Goal: Task Accomplishment & Management: Manage account settings

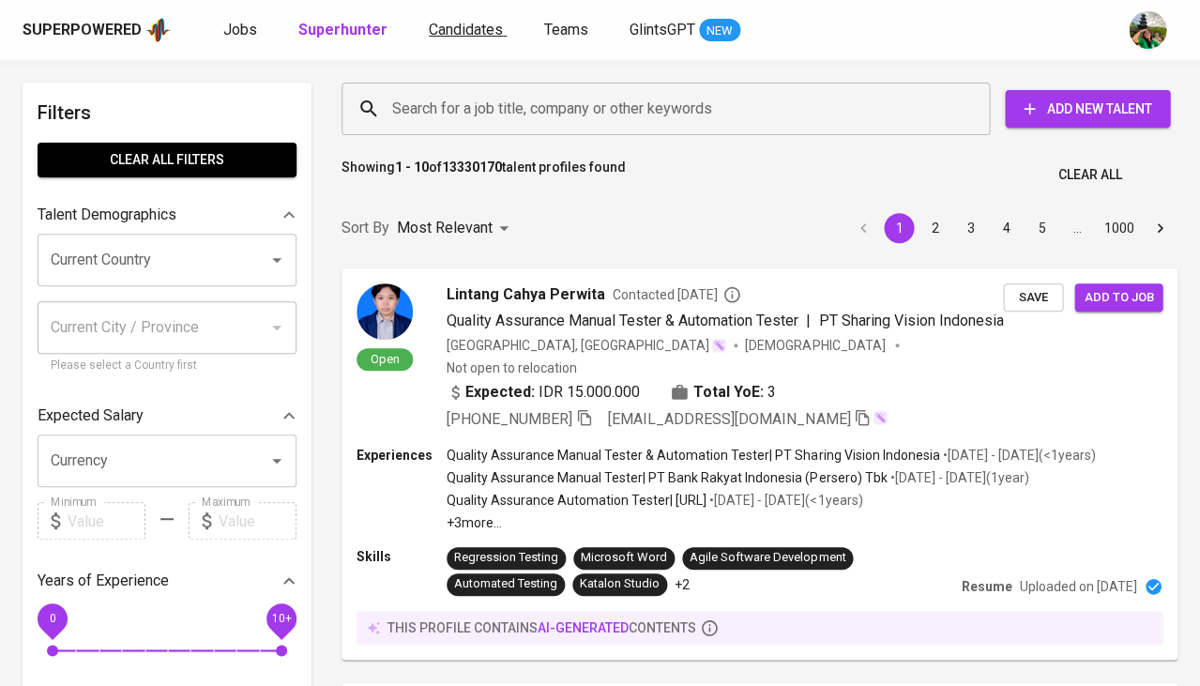
click at [465, 29] on span "Candidates" at bounding box center [466, 30] width 74 height 18
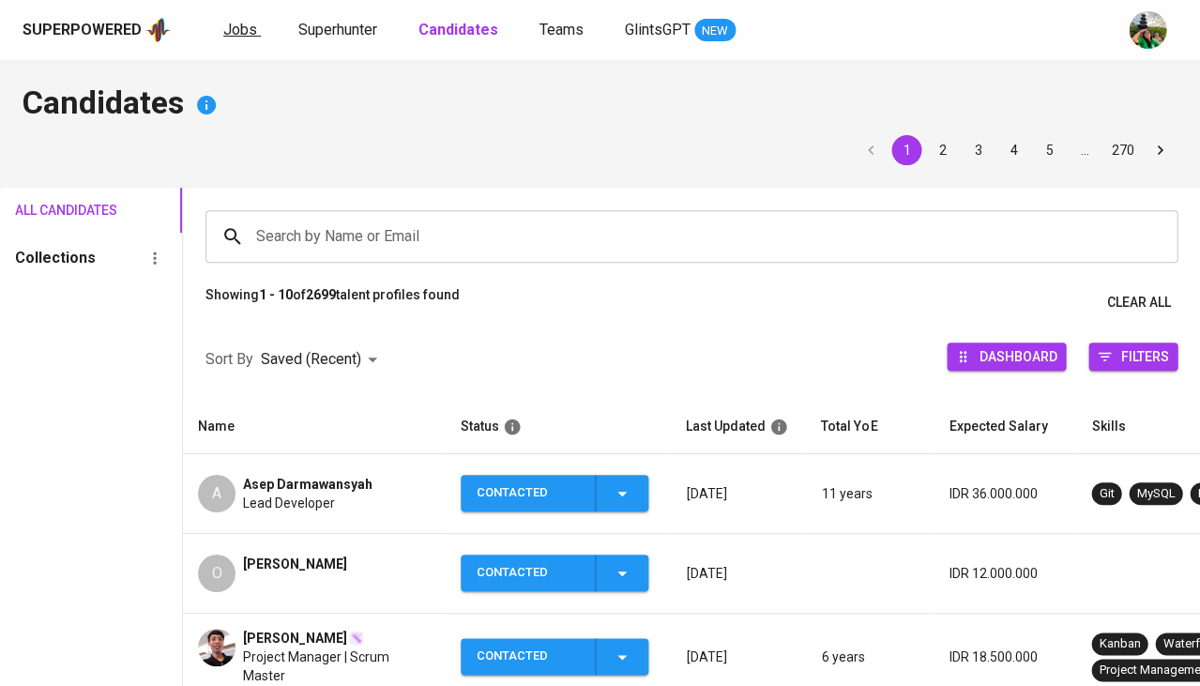
click at [250, 26] on span "Jobs" at bounding box center [240, 30] width 34 height 18
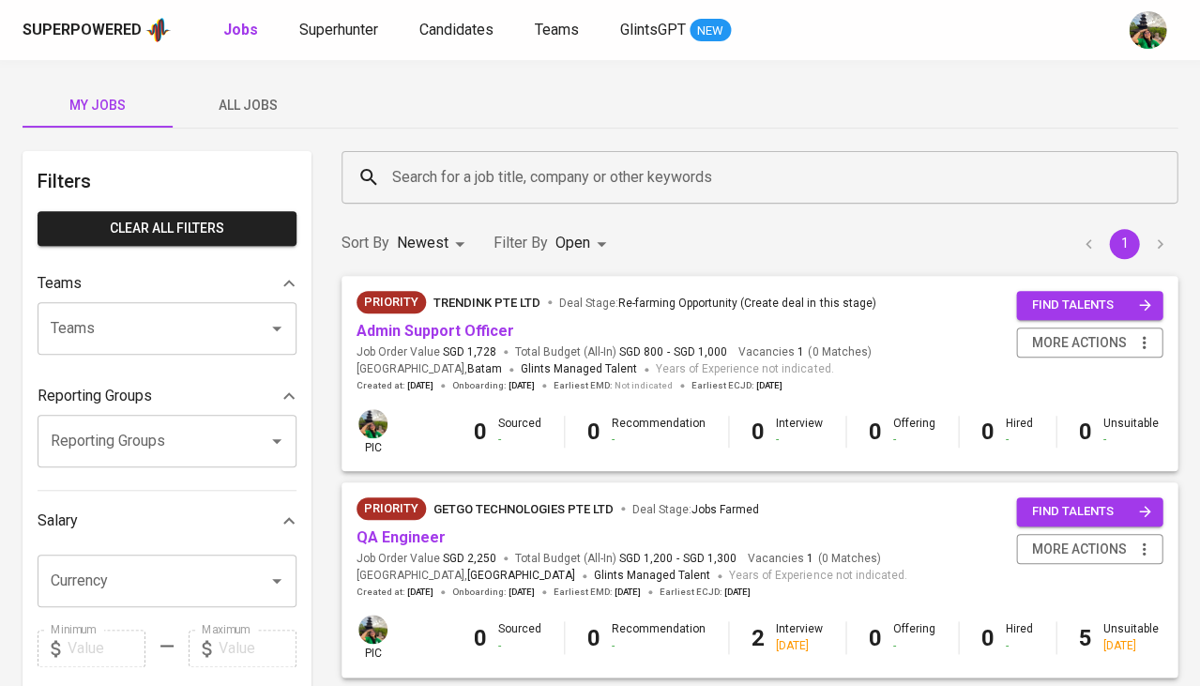
click at [258, 99] on span "All Jobs" at bounding box center [248, 105] width 128 height 23
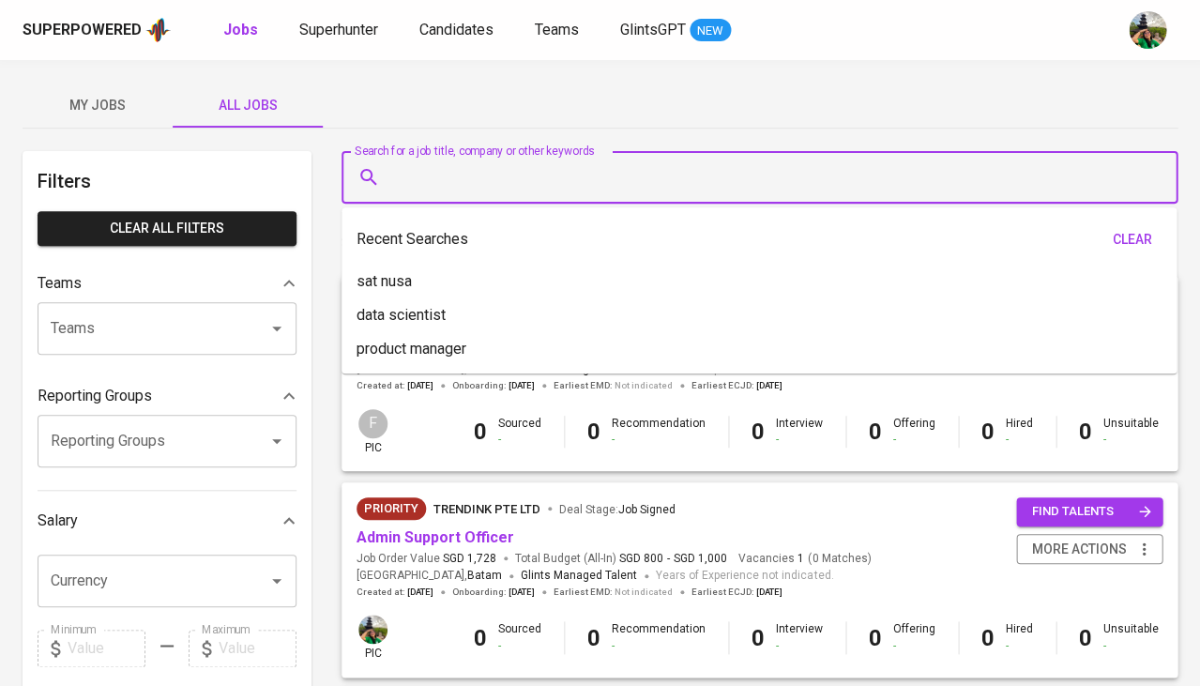
click at [421, 184] on input "Search for a job title, company or other keywords" at bounding box center [765, 178] width 754 height 36
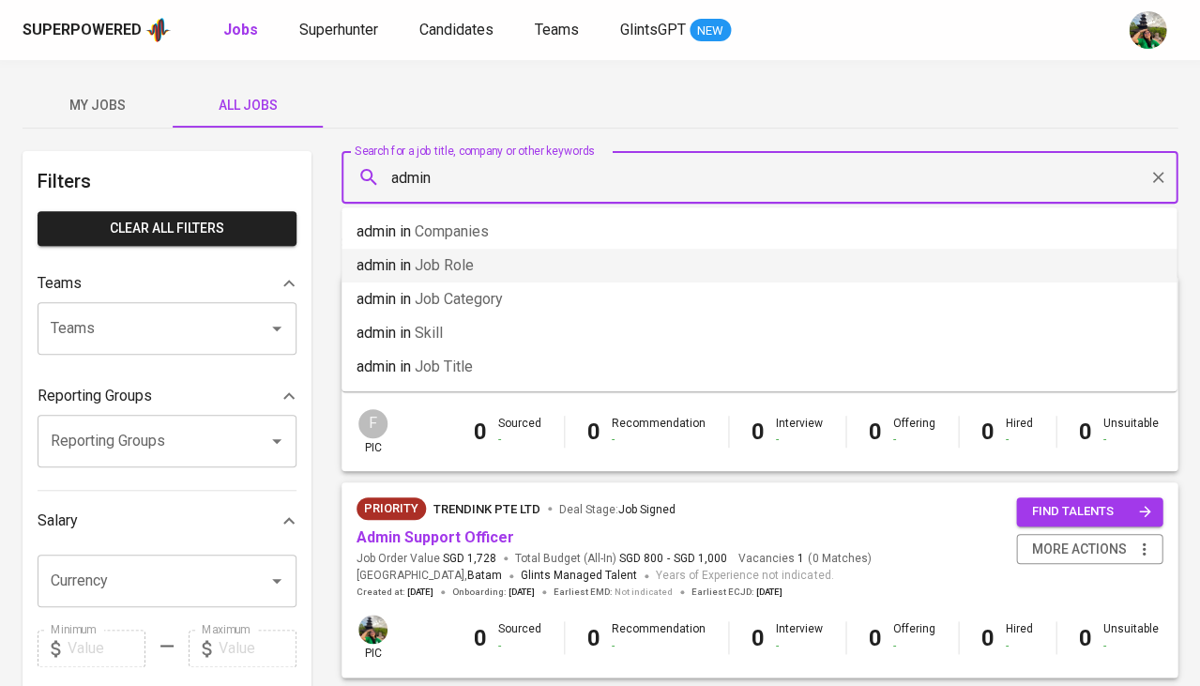
click at [450, 265] on span "Job Role" at bounding box center [444, 265] width 59 height 18
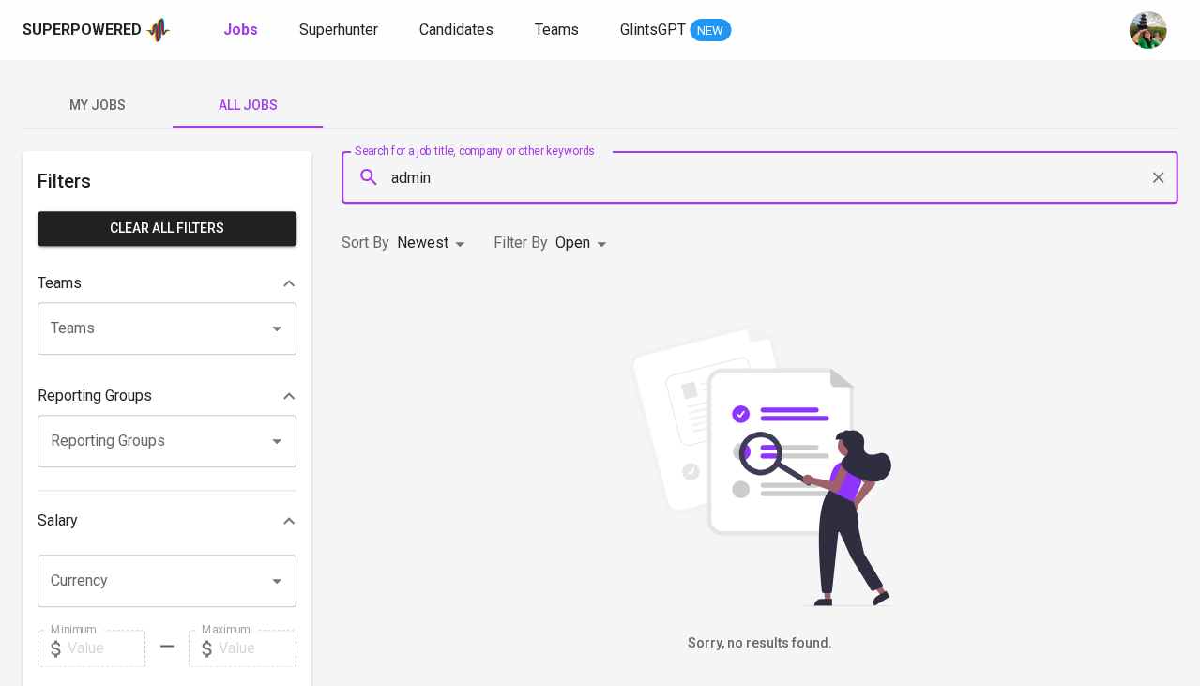
type input "admin"
click at [573, 254] on body "Superpowered Jobs Superhunter Candidates Teams GlintsGPT NEW My Jobs All Jobs F…" at bounding box center [600, 640] width 1200 height 1281
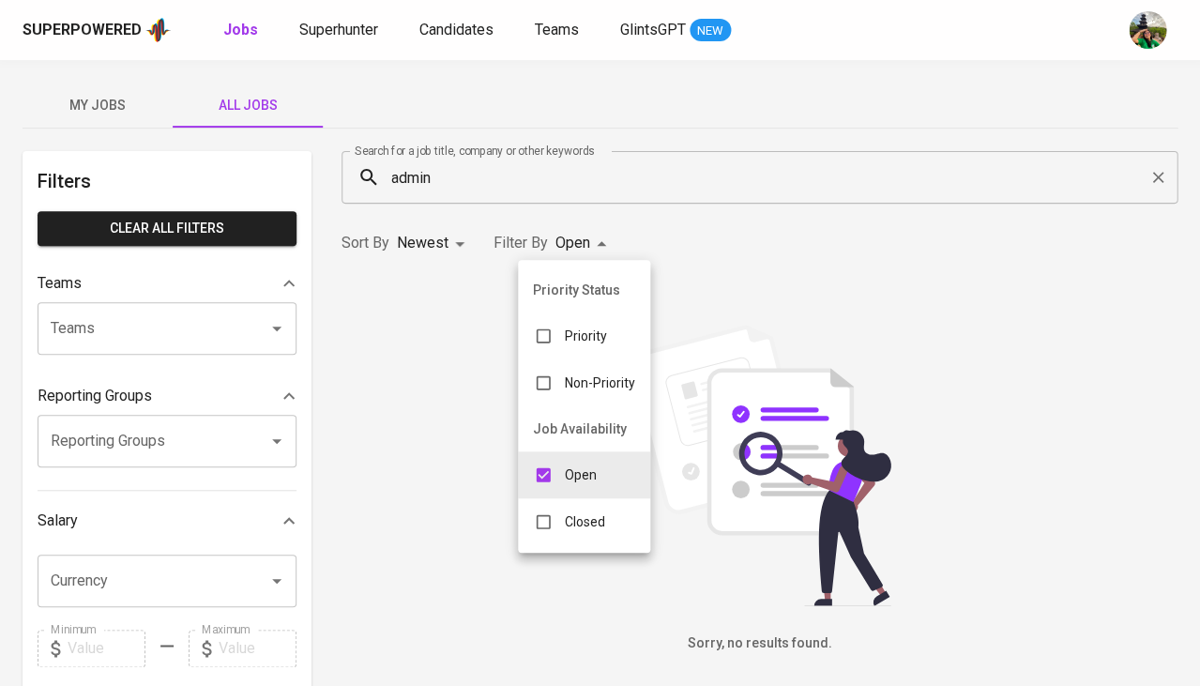
click at [588, 526] on div "Closed" at bounding box center [569, 522] width 102 height 36
type input "OPEN,CLOSE"
checkbox input "true"
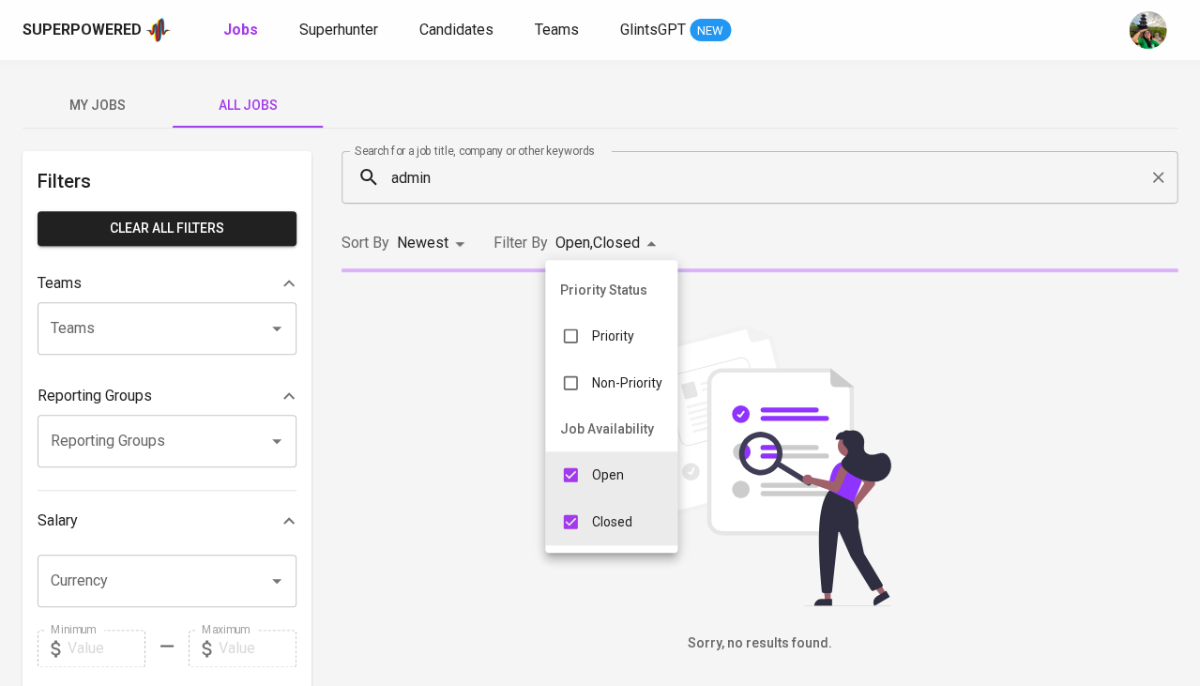
click at [601, 465] on p "Open" at bounding box center [608, 474] width 32 height 19
type input "CLOSE"
checkbox input "false"
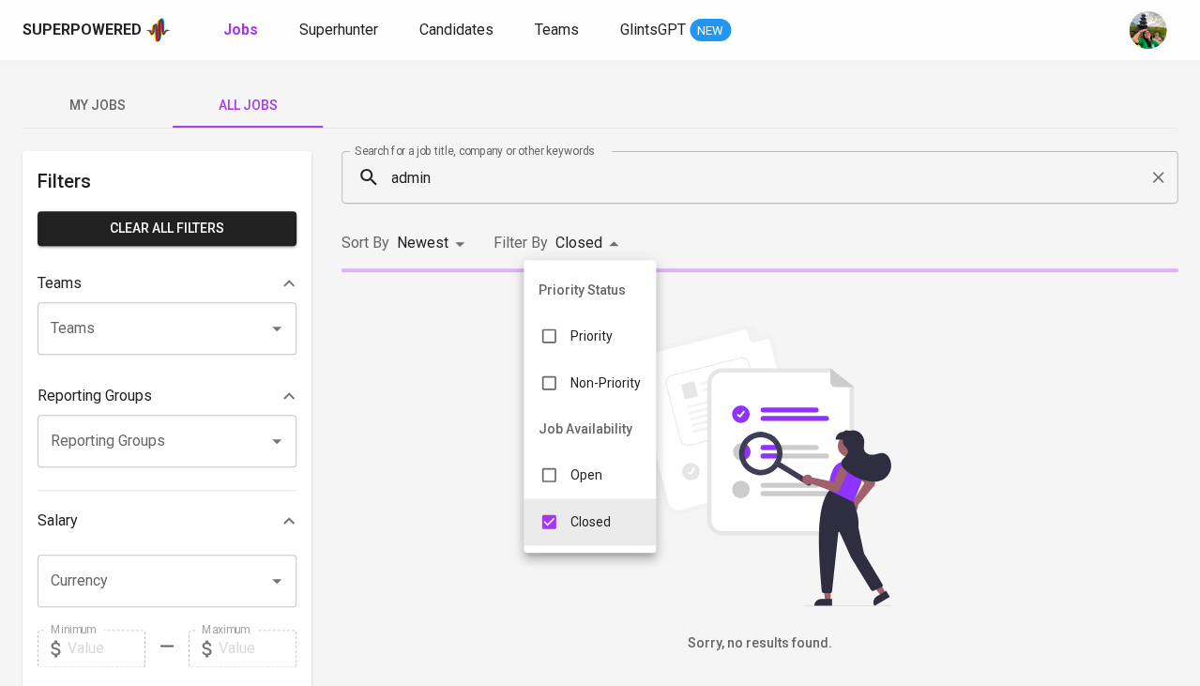
click at [713, 236] on div at bounding box center [600, 343] width 1200 height 686
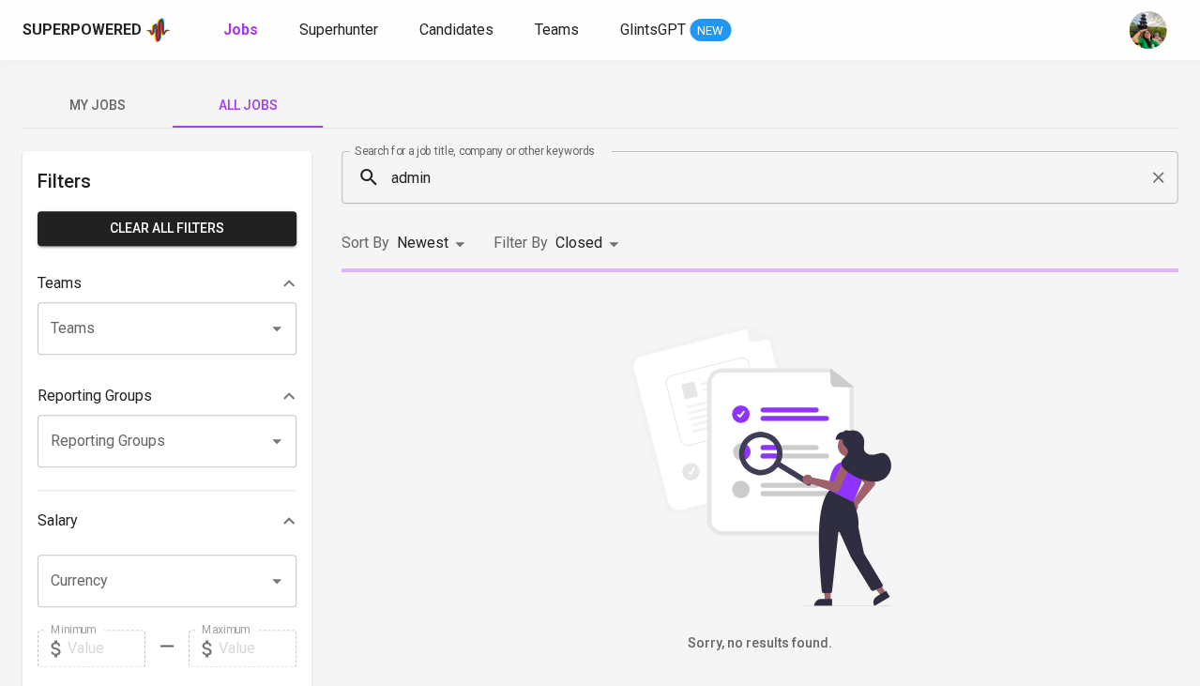
click at [707, 223] on div "Sort By Newest NEWEST Filter By Closed CLOSE" at bounding box center [759, 243] width 859 height 57
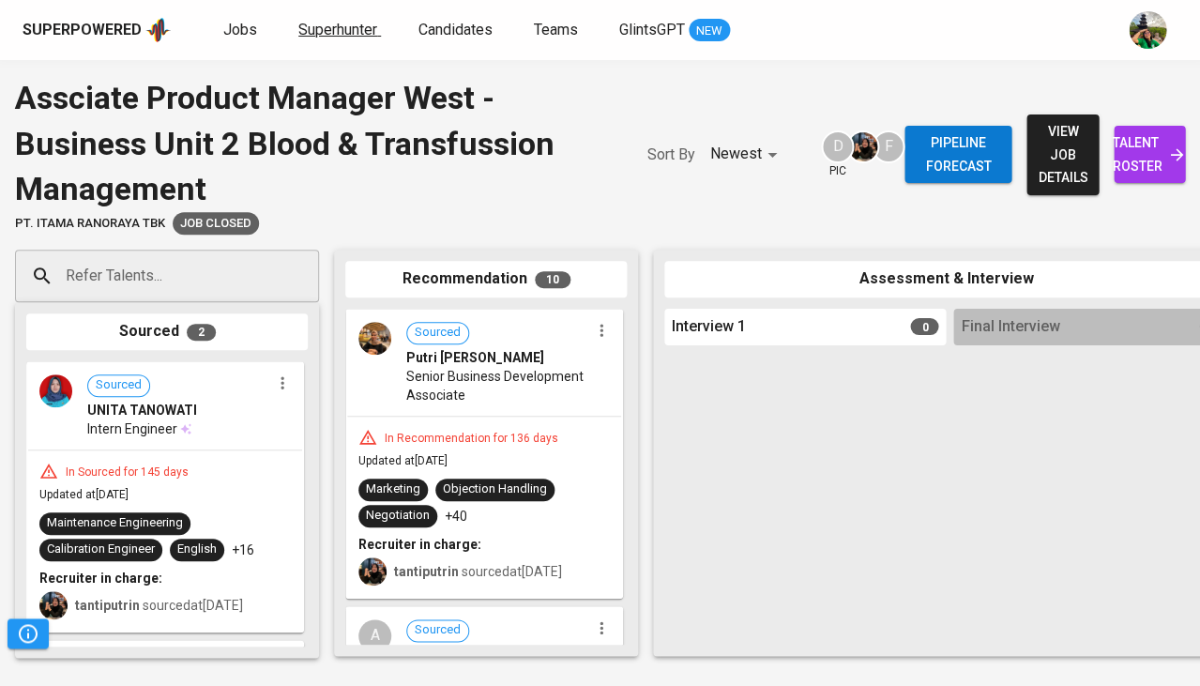
click at [339, 38] on link "Superhunter" at bounding box center [339, 30] width 83 height 23
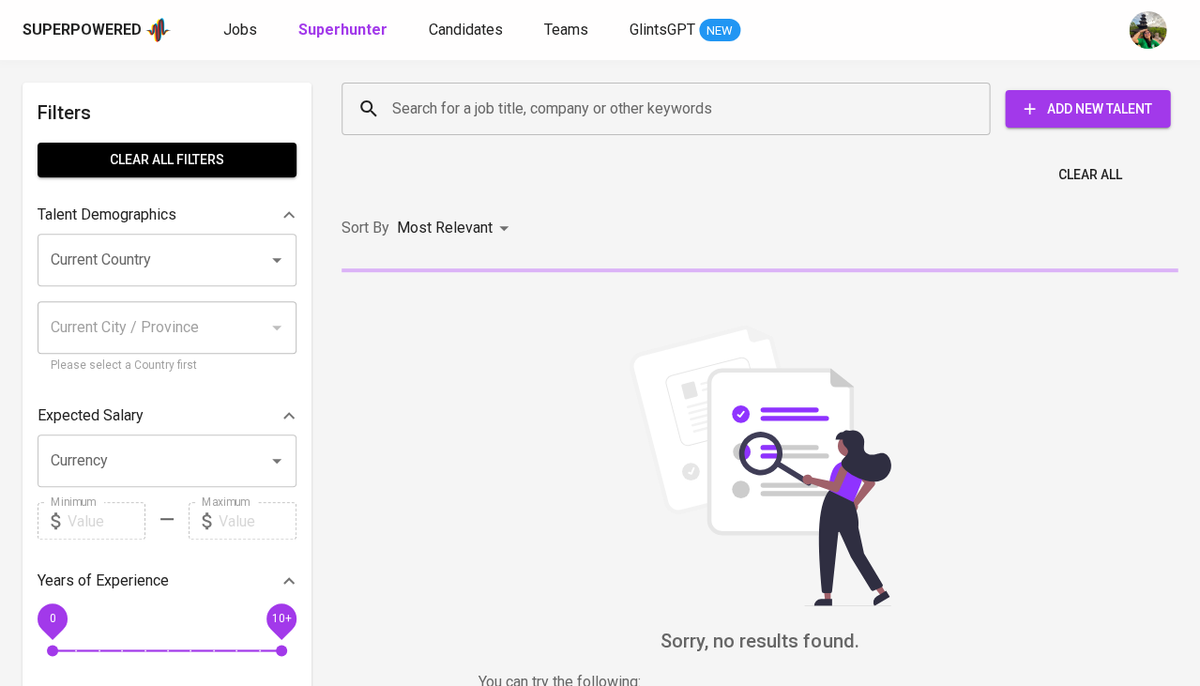
click at [516, 142] on div "Search for a job title, company or other keywords Search for a job title, compa…" at bounding box center [756, 109] width 859 height 83
click at [512, 122] on input "Search for a job title, company or other keywords" at bounding box center [671, 109] width 566 height 36
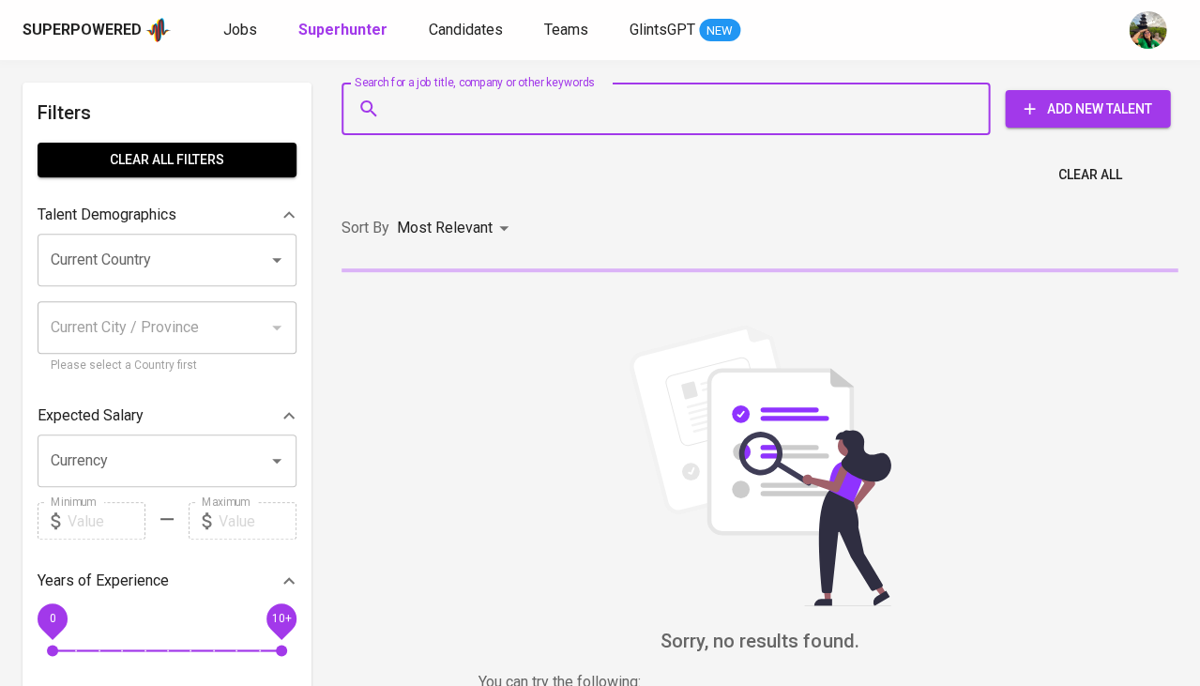
paste input "rizabudi@live.com"
type input "rizabudi@live.com"
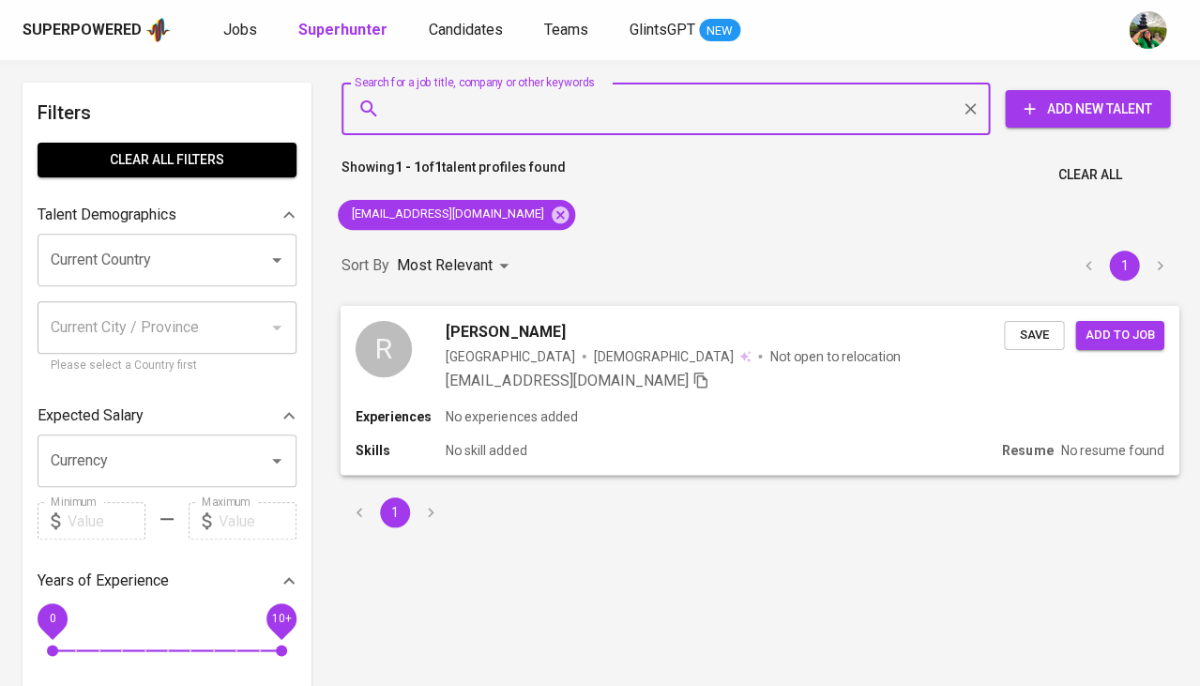
click at [1039, 344] on button "Save" at bounding box center [1034, 334] width 60 height 29
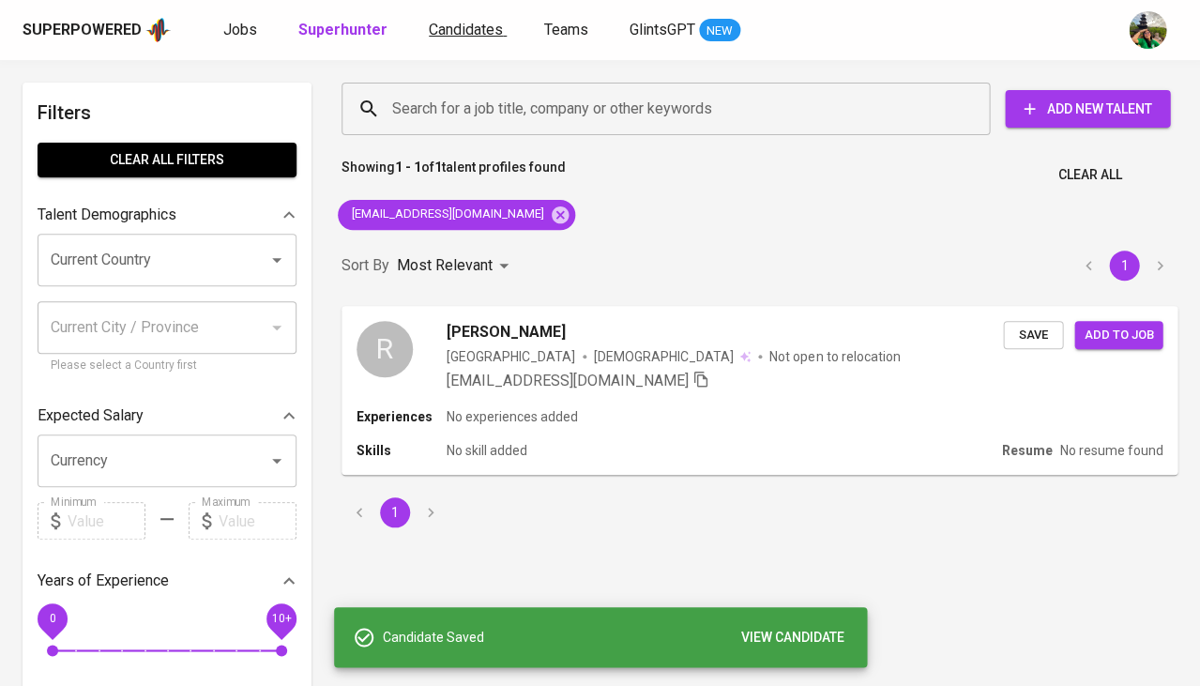
click at [450, 35] on span "Candidates" at bounding box center [466, 30] width 74 height 18
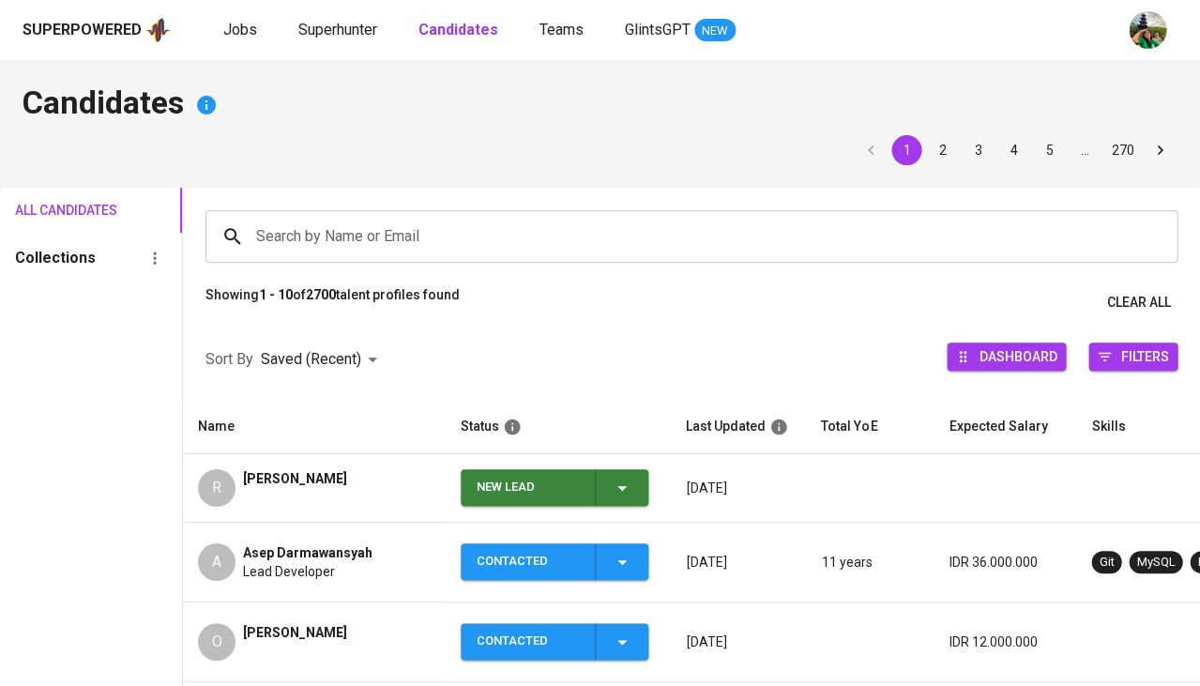
click at [327, 483] on span "Riza Budi Prasetya" at bounding box center [295, 478] width 104 height 19
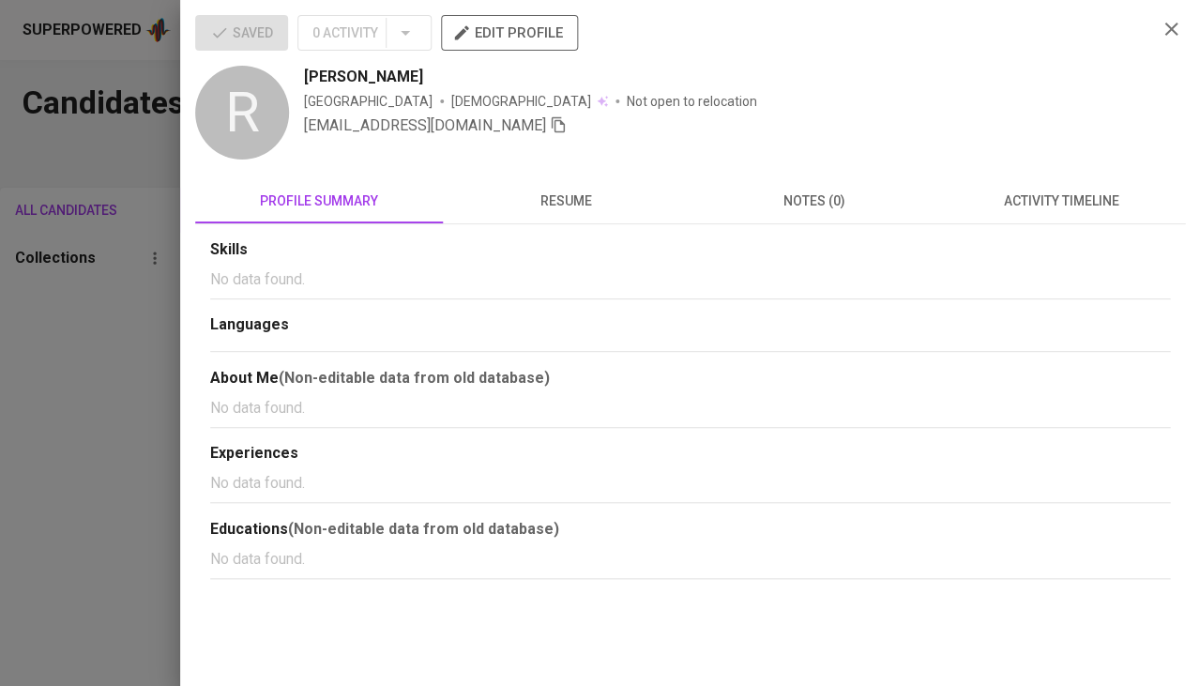
click at [1042, 199] on span "activity timeline" at bounding box center [1061, 201] width 225 height 23
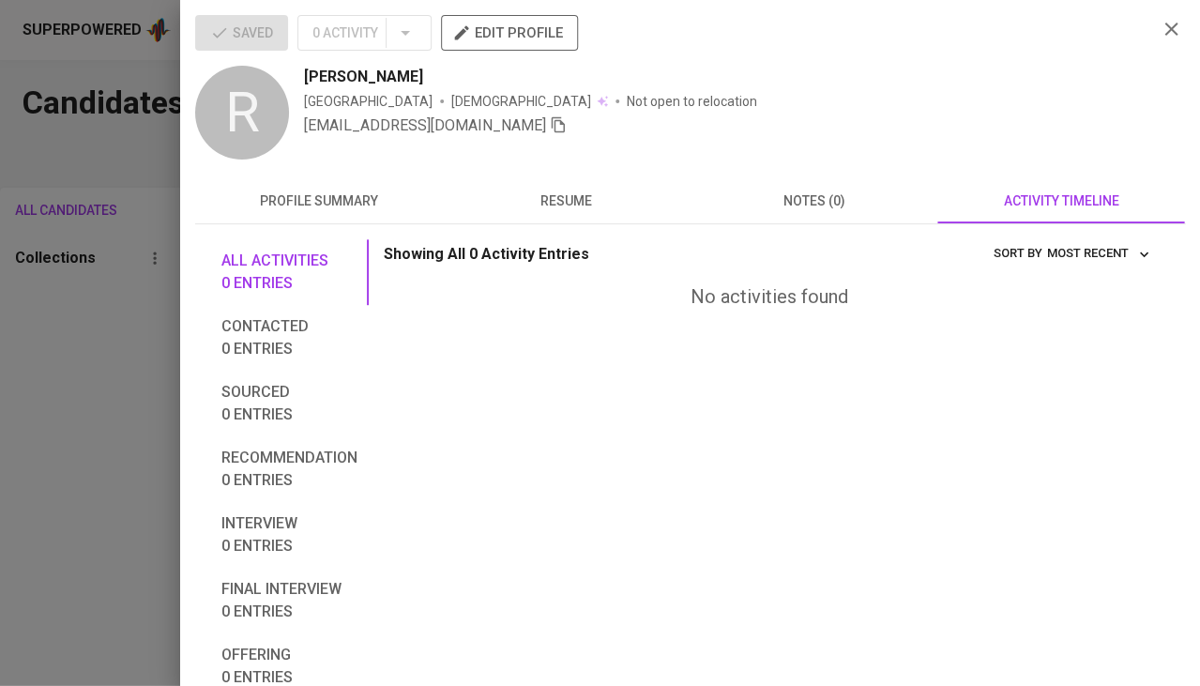
click at [98, 424] on div at bounding box center [600, 343] width 1200 height 686
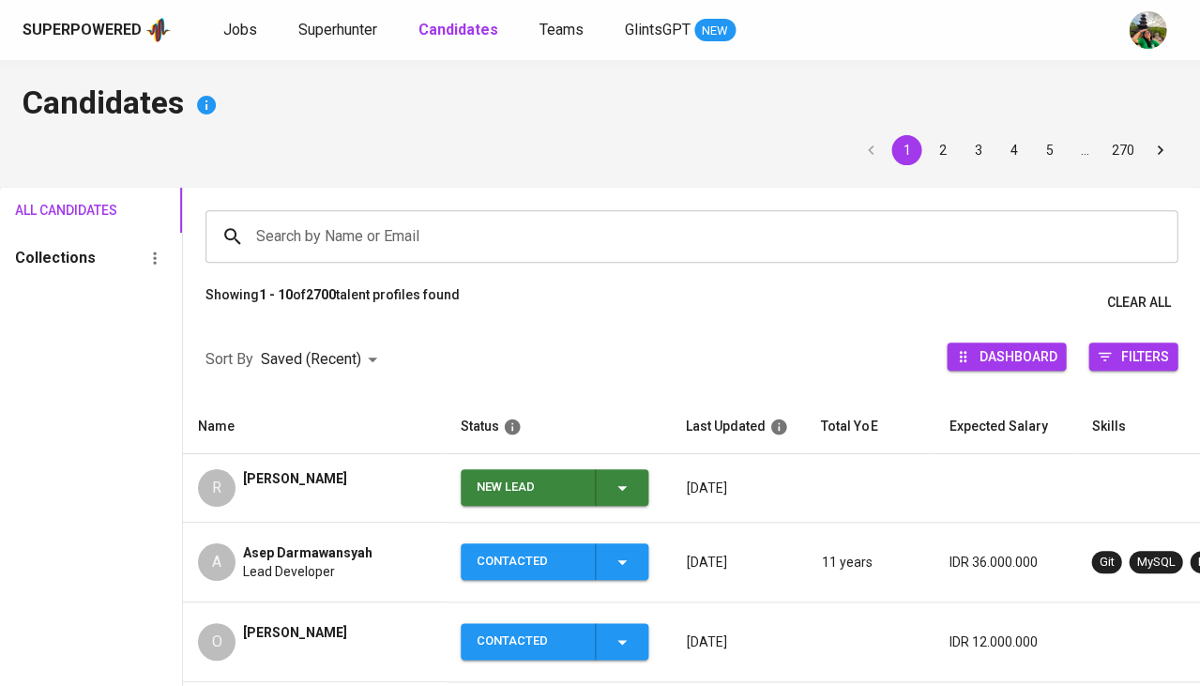
click at [646, 474] on button "New Lead" at bounding box center [555, 487] width 188 height 37
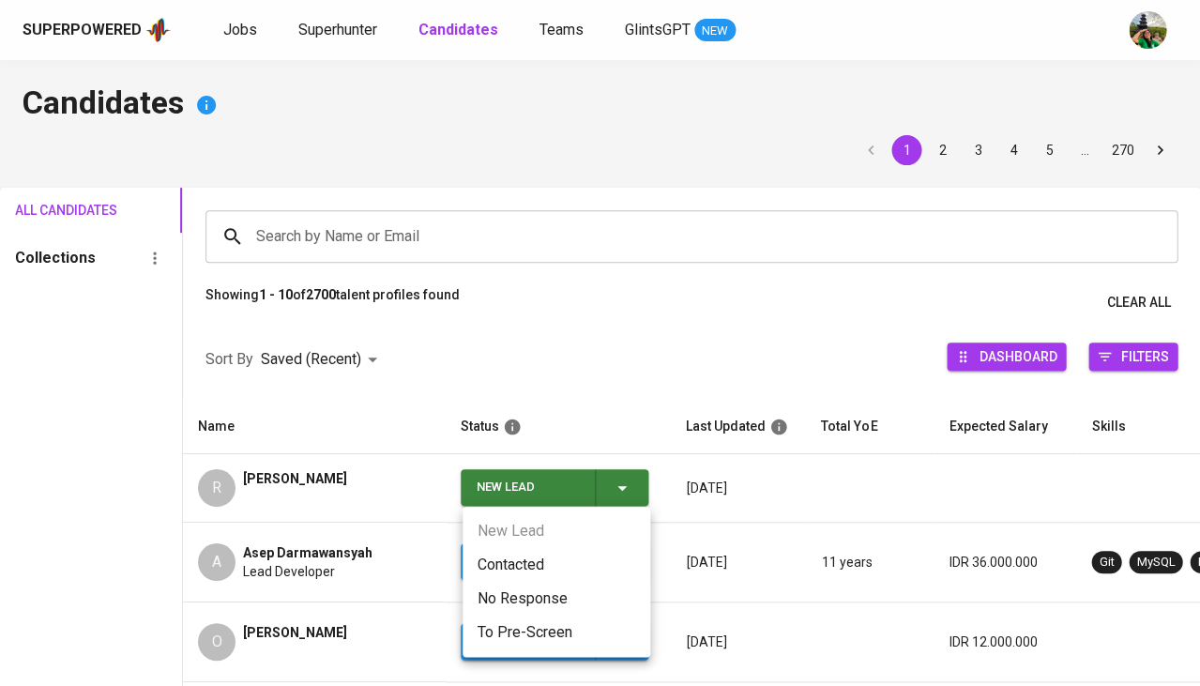
click at [536, 570] on li "Contacted" at bounding box center [557, 565] width 188 height 34
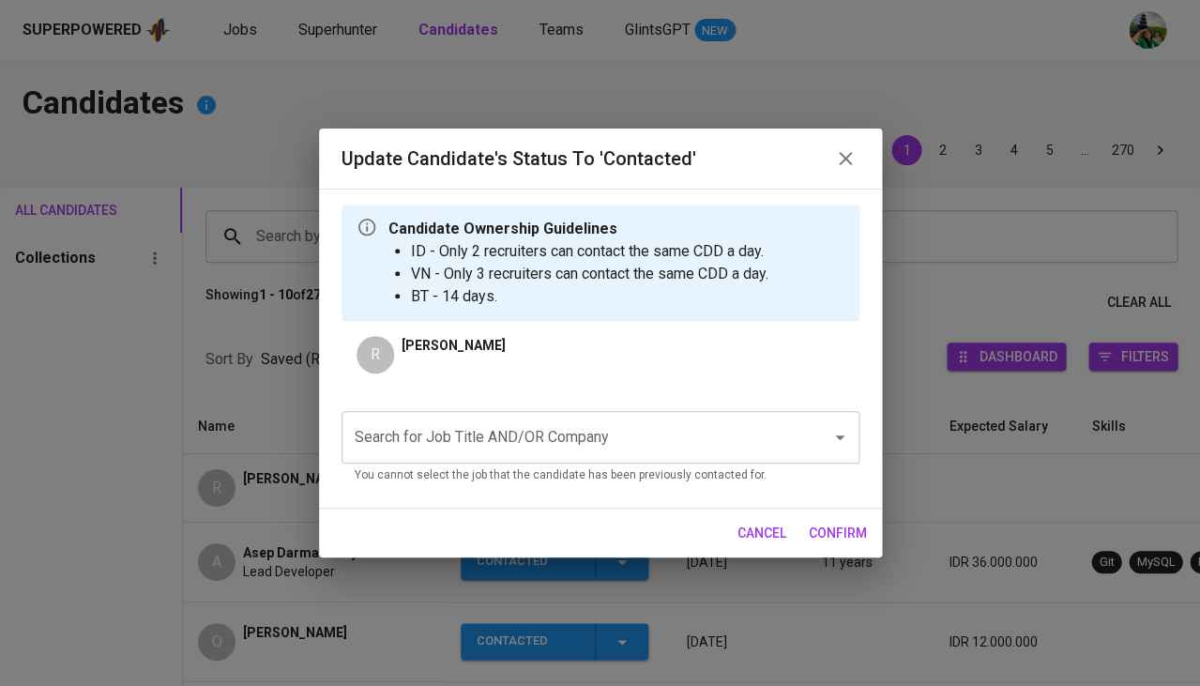
click at [497, 433] on input "Search for Job Title AND/OR Company" at bounding box center [574, 437] width 449 height 36
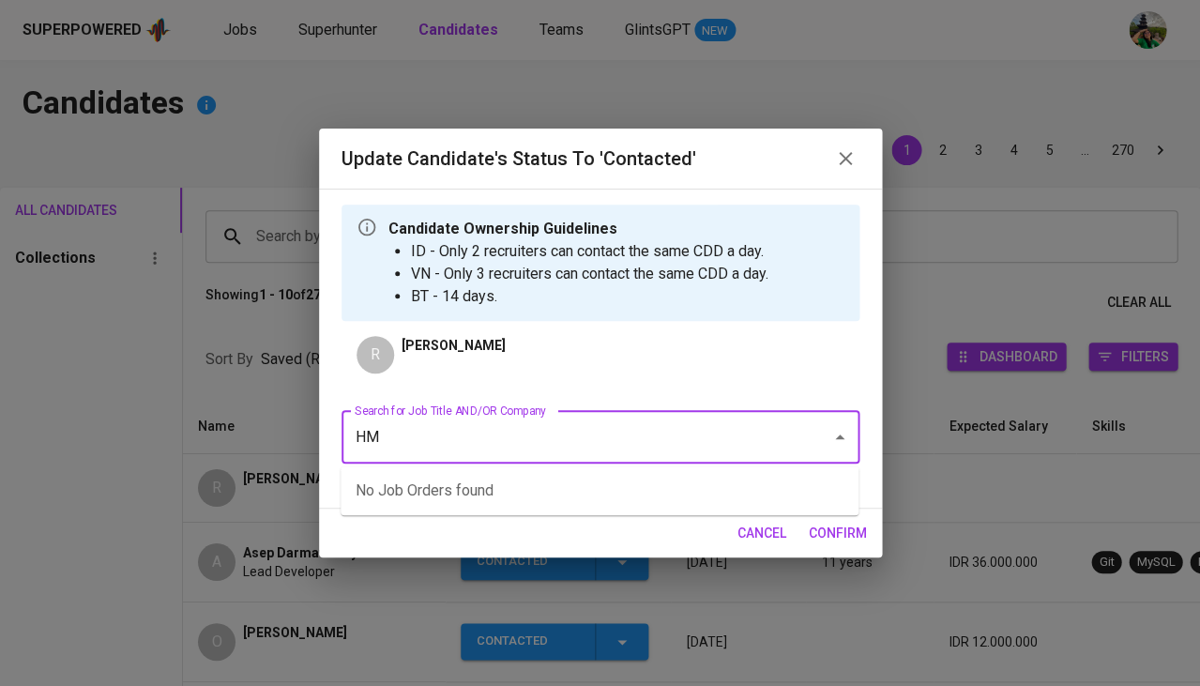
type input "HMI"
type input "MEDICAL"
type input "FULLs"
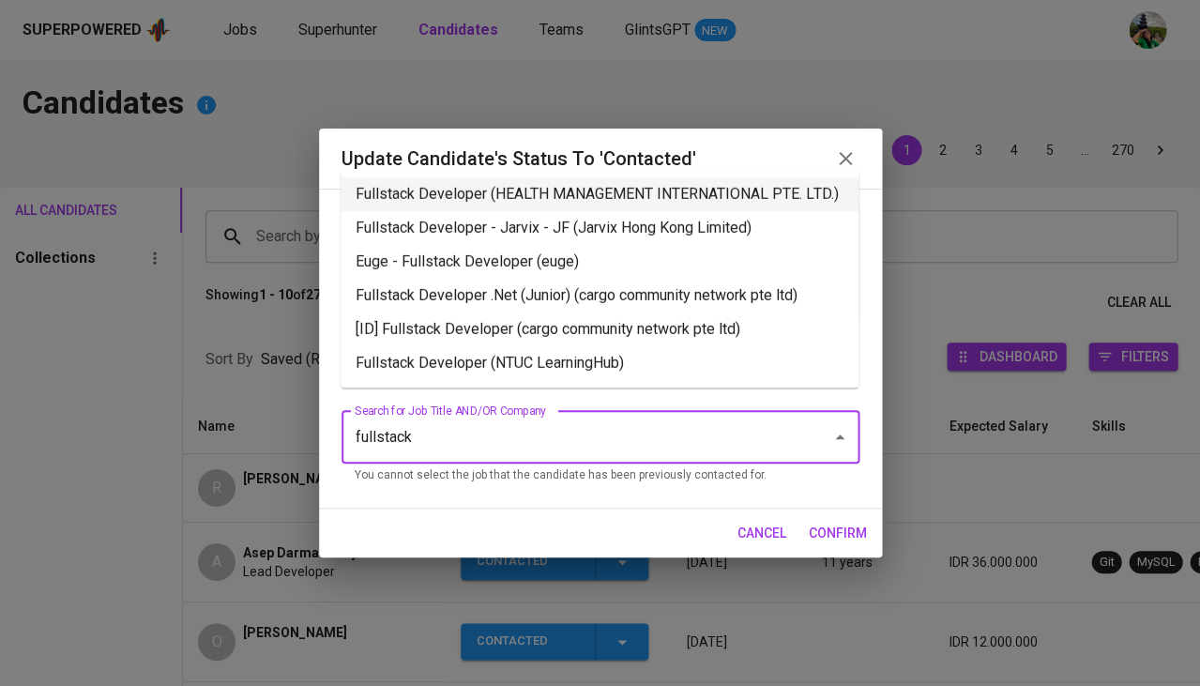
click at [582, 211] on li "Fullstack Developer (HEALTH MANAGEMENT INTERNATIONAL PTE. LTD.)" at bounding box center [600, 194] width 518 height 34
type input "fullstack"
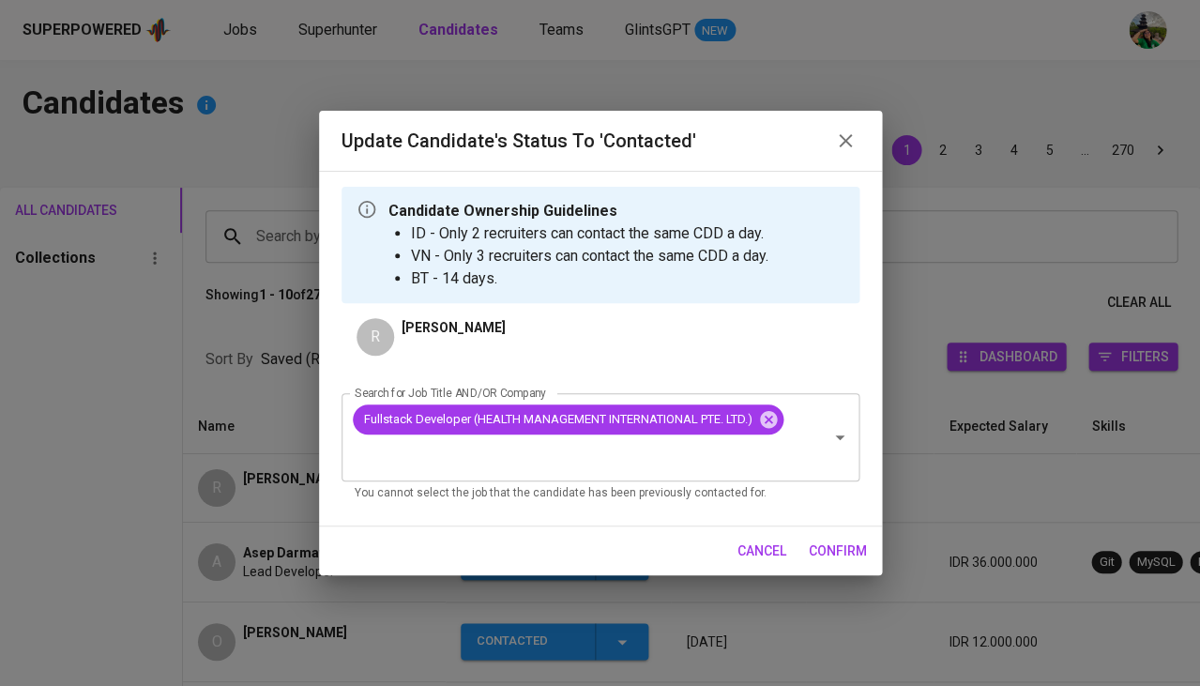
click at [833, 544] on span "confirm" at bounding box center [838, 551] width 58 height 23
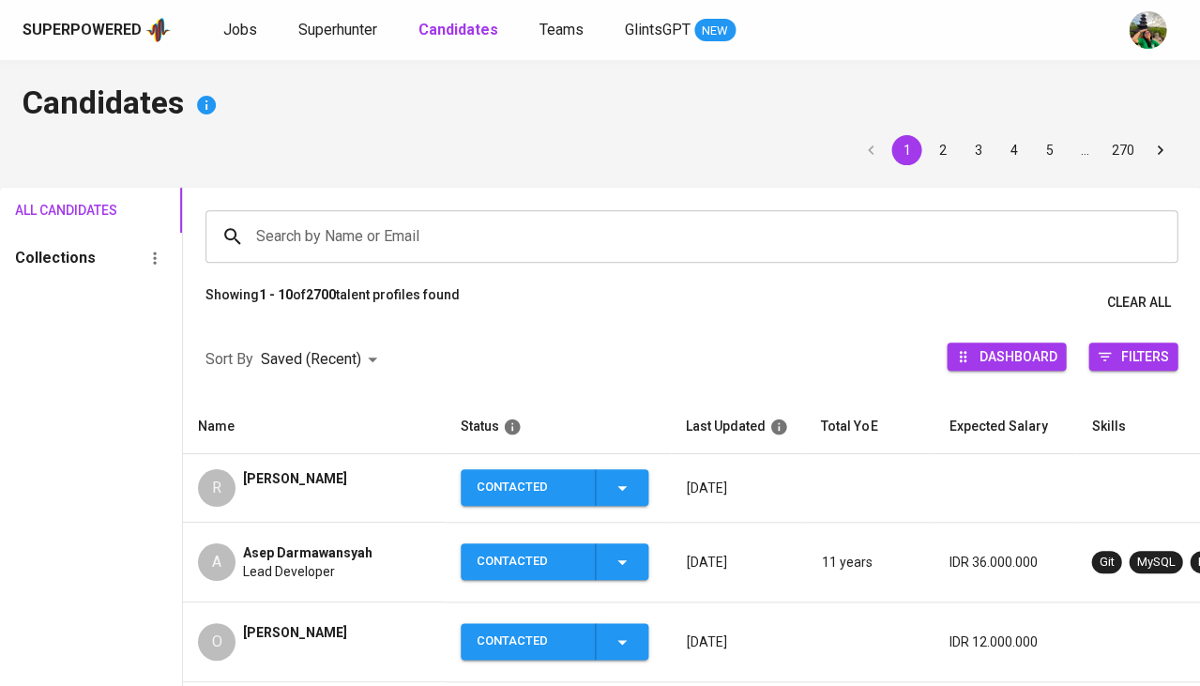
click at [232, 477] on div "R" at bounding box center [217, 488] width 38 height 38
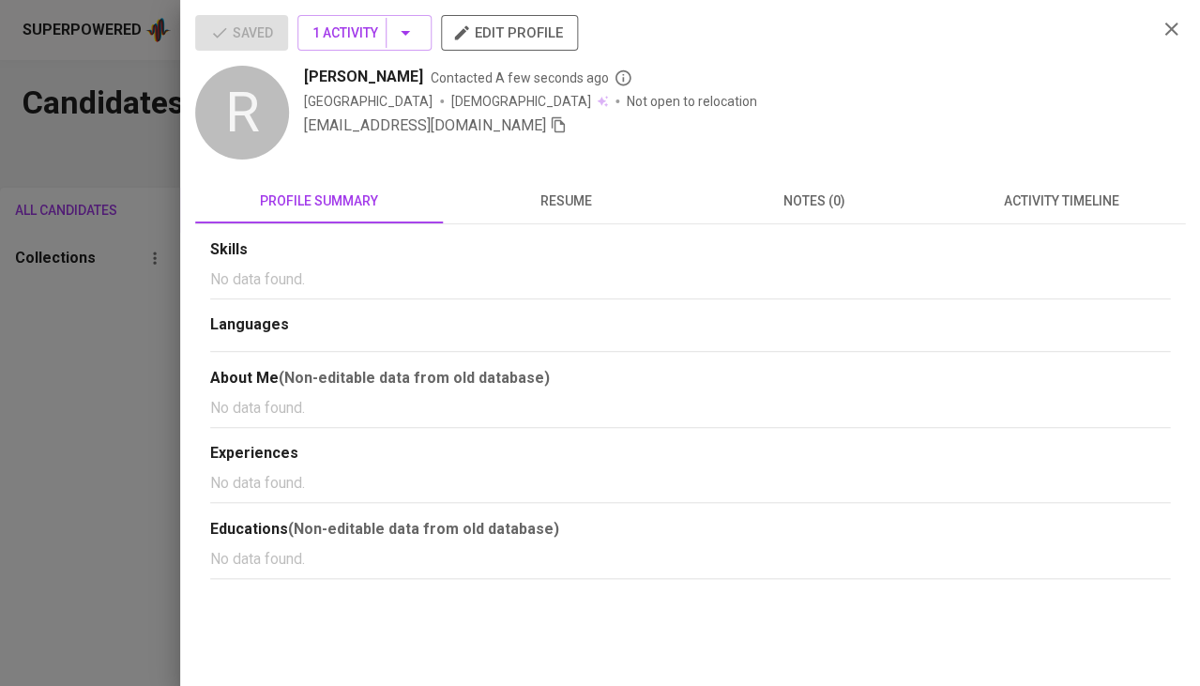
click at [0, 407] on div at bounding box center [600, 343] width 1200 height 686
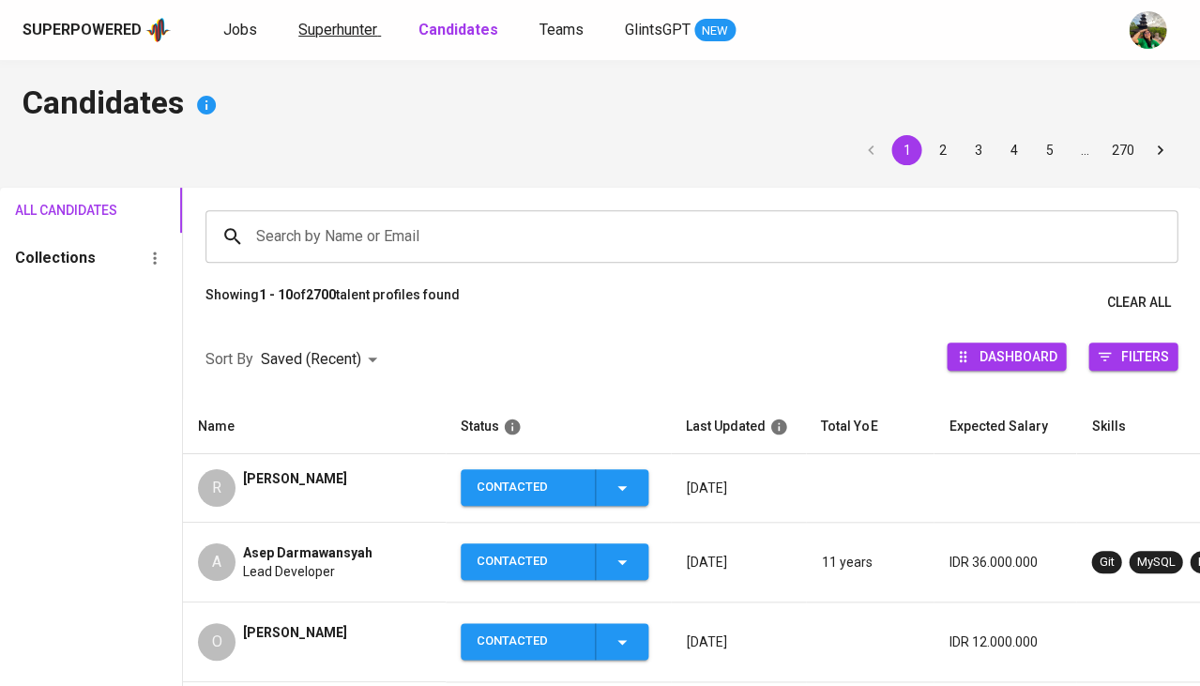
click at [341, 24] on span "Superhunter" at bounding box center [337, 30] width 79 height 18
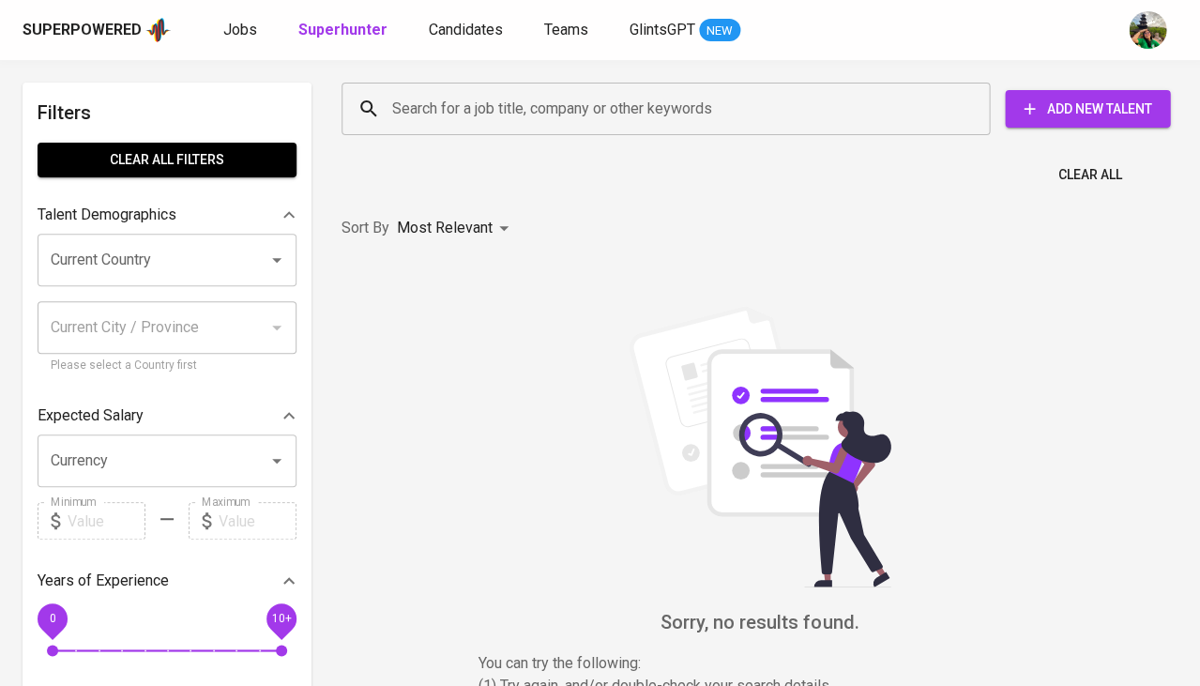
click at [424, 103] on input "Search for a job title, company or other keywords" at bounding box center [671, 109] width 566 height 36
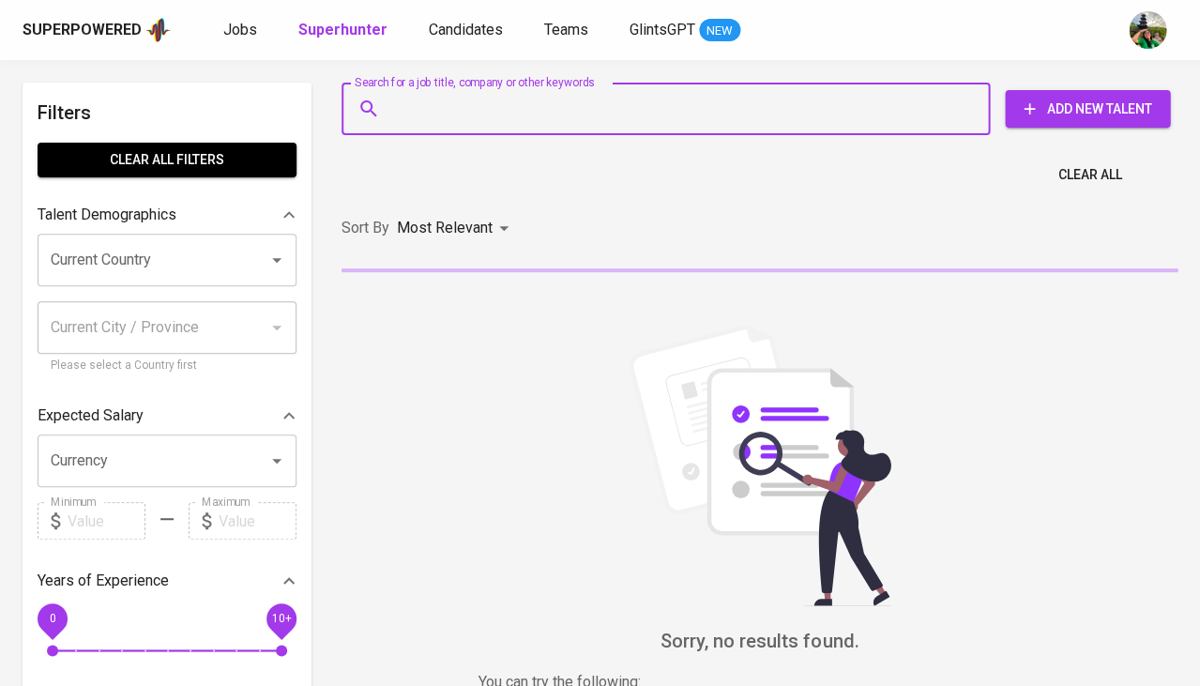
paste input "adityaharyanov@gmail.com"
type input "adityaharyanov@gmail.com"
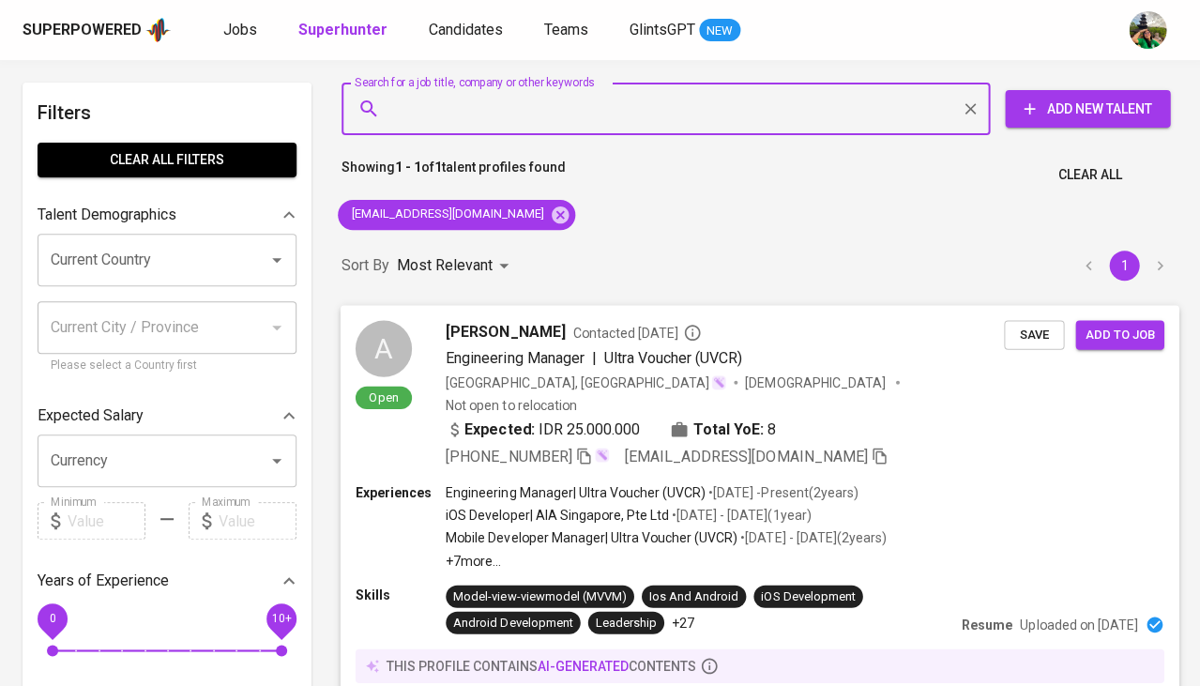
click at [1034, 342] on span "Save" at bounding box center [1034, 335] width 41 height 22
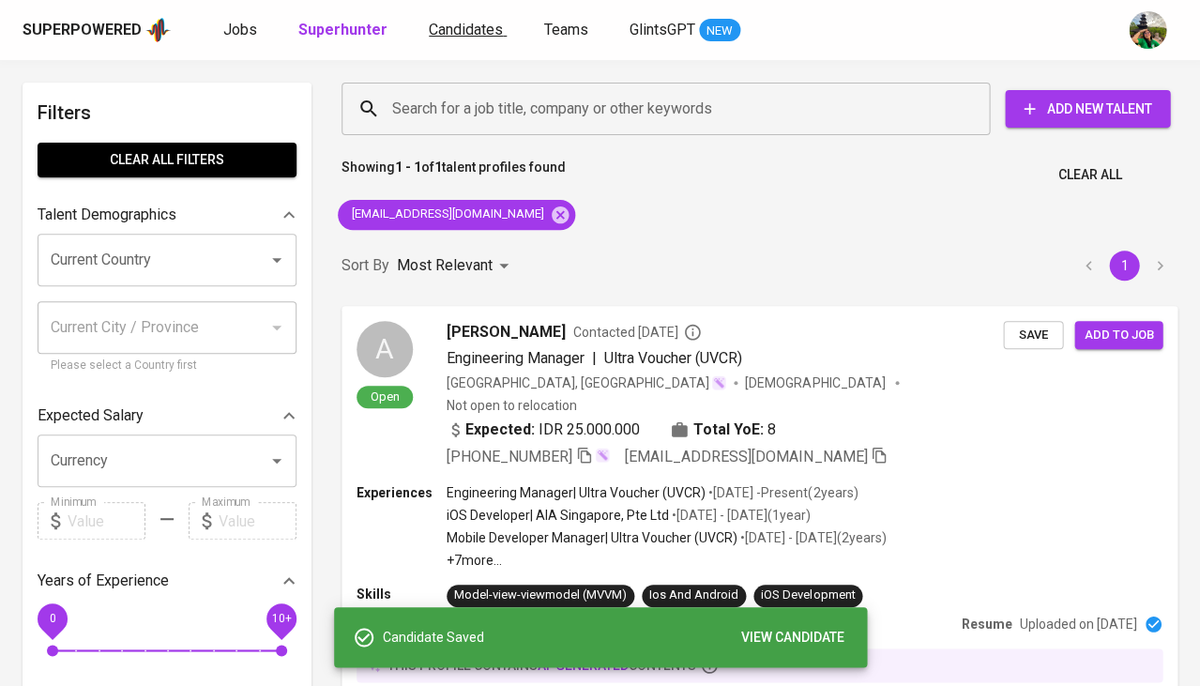
click at [475, 36] on span "Candidates" at bounding box center [466, 30] width 74 height 18
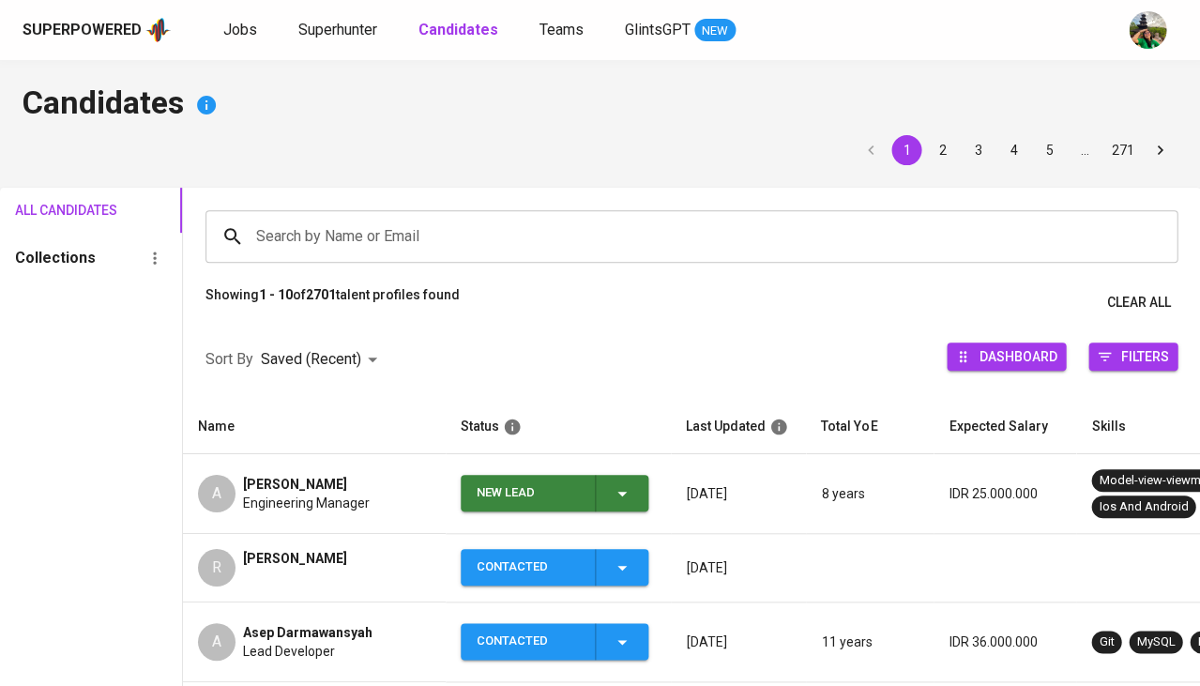
click at [632, 482] on icon "button" at bounding box center [622, 493] width 23 height 23
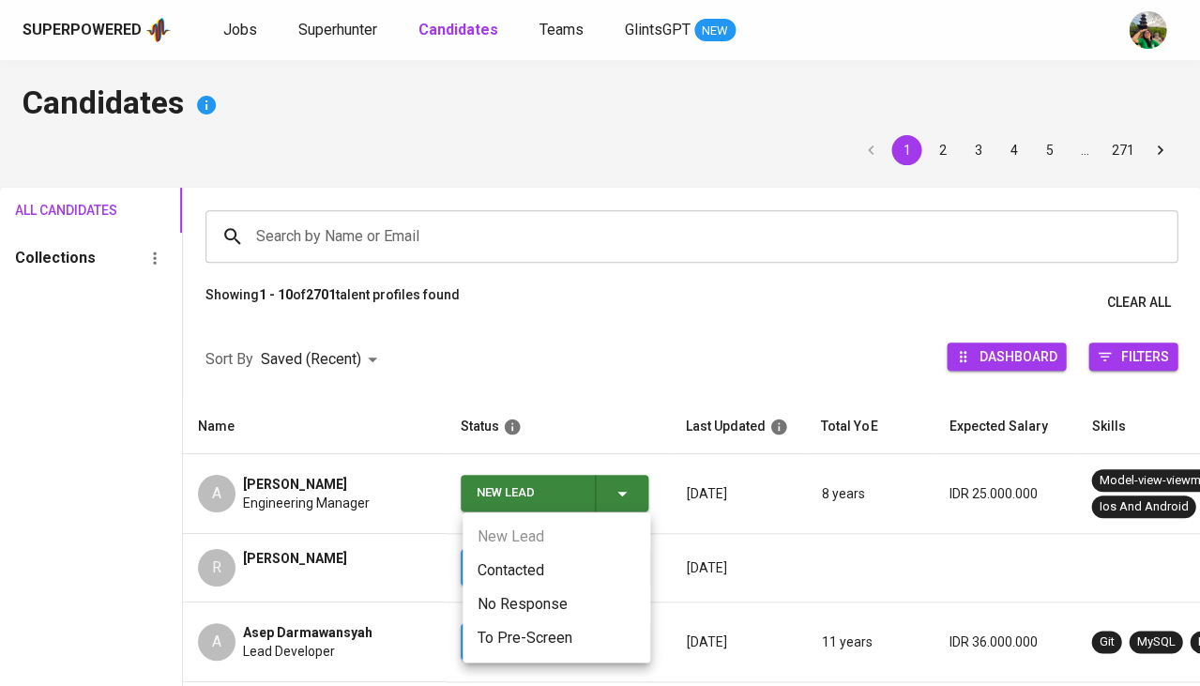
click at [530, 554] on li "Contacted" at bounding box center [557, 571] width 188 height 34
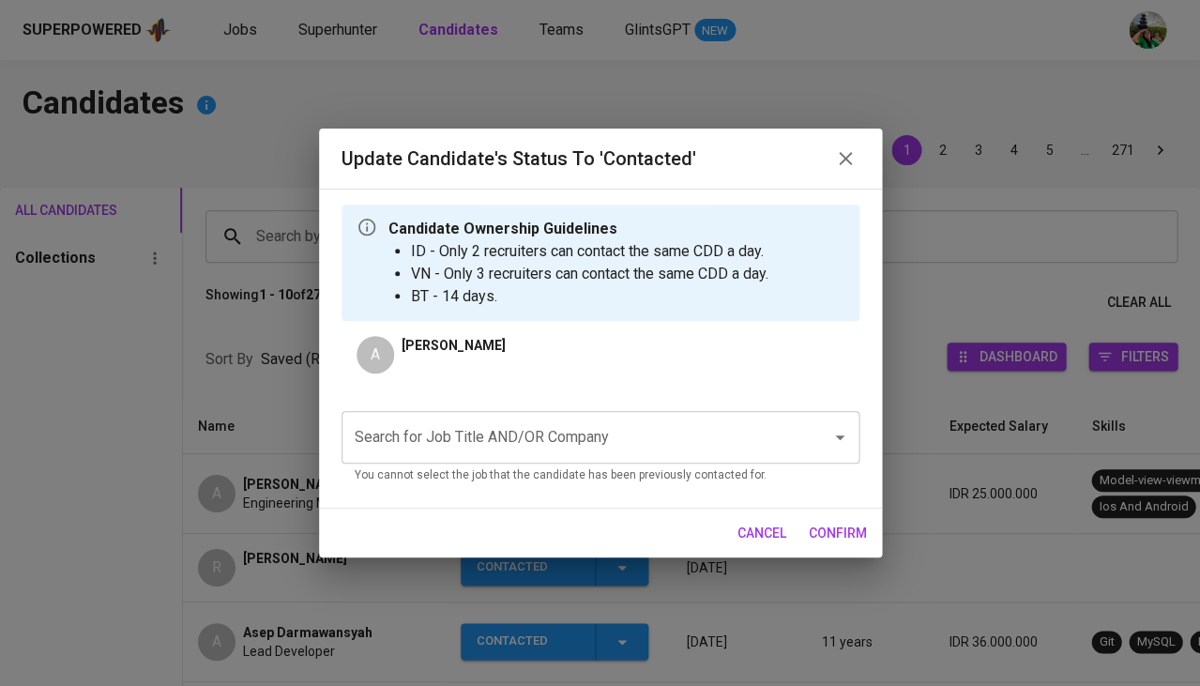
click at [544, 425] on input "Search for Job Title AND/OR Company" at bounding box center [574, 437] width 449 height 36
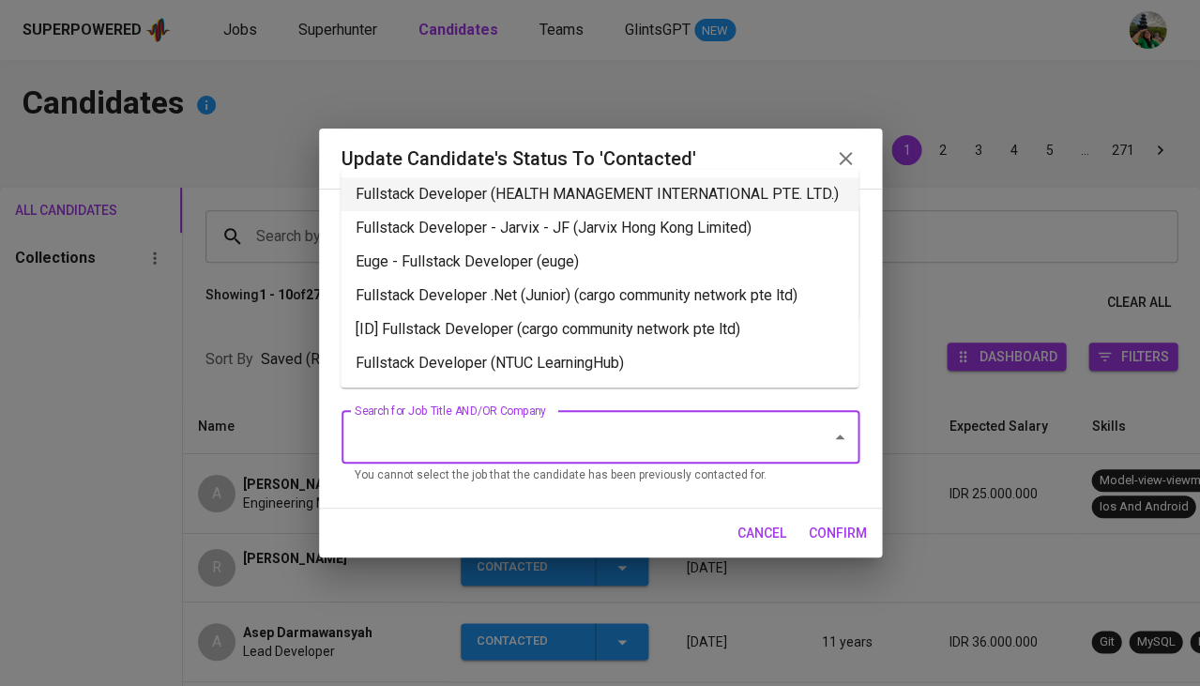
click at [475, 200] on li "Fullstack Developer (HEALTH MANAGEMENT INTERNATIONAL PTE. LTD.)" at bounding box center [600, 194] width 518 height 34
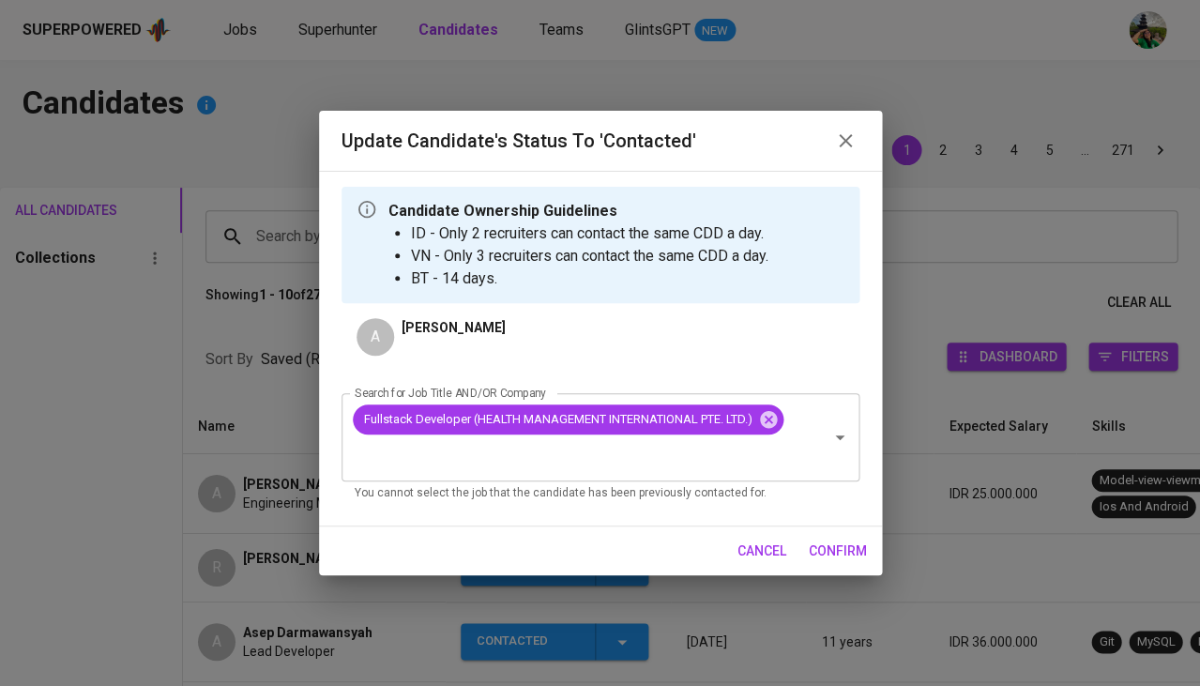
click at [813, 542] on span "confirm" at bounding box center [838, 551] width 58 height 23
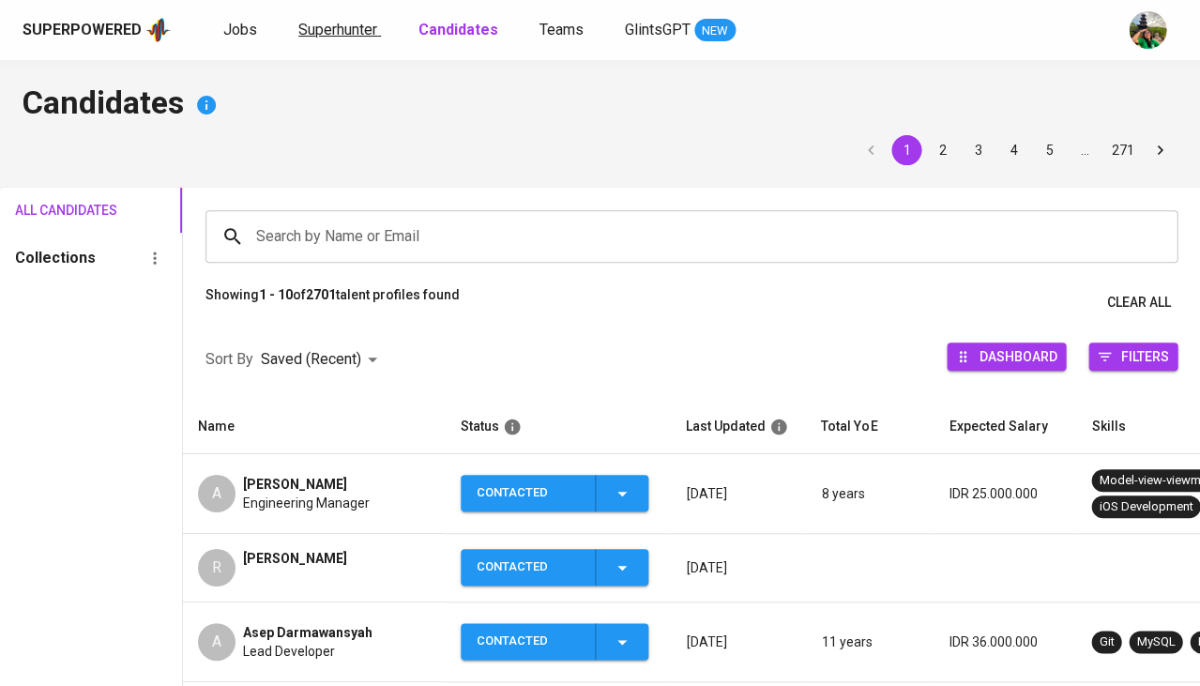
click at [350, 21] on span "Superhunter" at bounding box center [337, 30] width 79 height 18
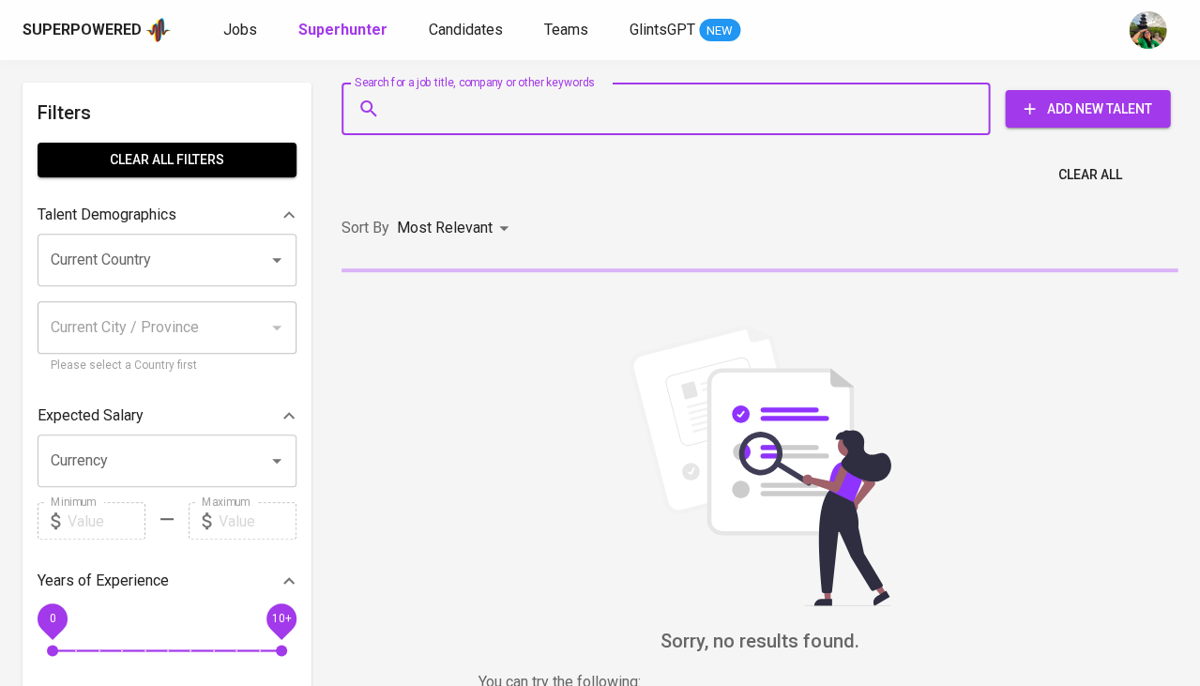
click at [401, 100] on input "Search for a job title, company or other keywords" at bounding box center [671, 109] width 566 height 36
paste input "hariyadi.andie@gmail.com"
type input "hariyadi.andie@gmail.com"
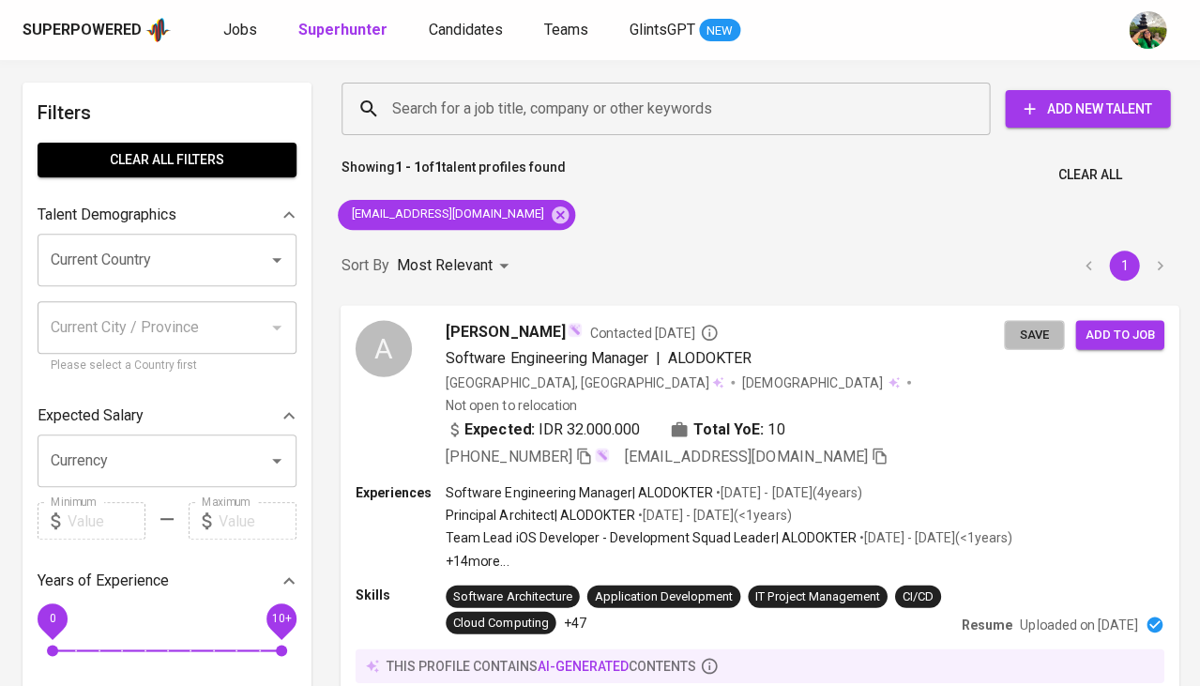
click at [1025, 337] on span "Save" at bounding box center [1034, 335] width 41 height 22
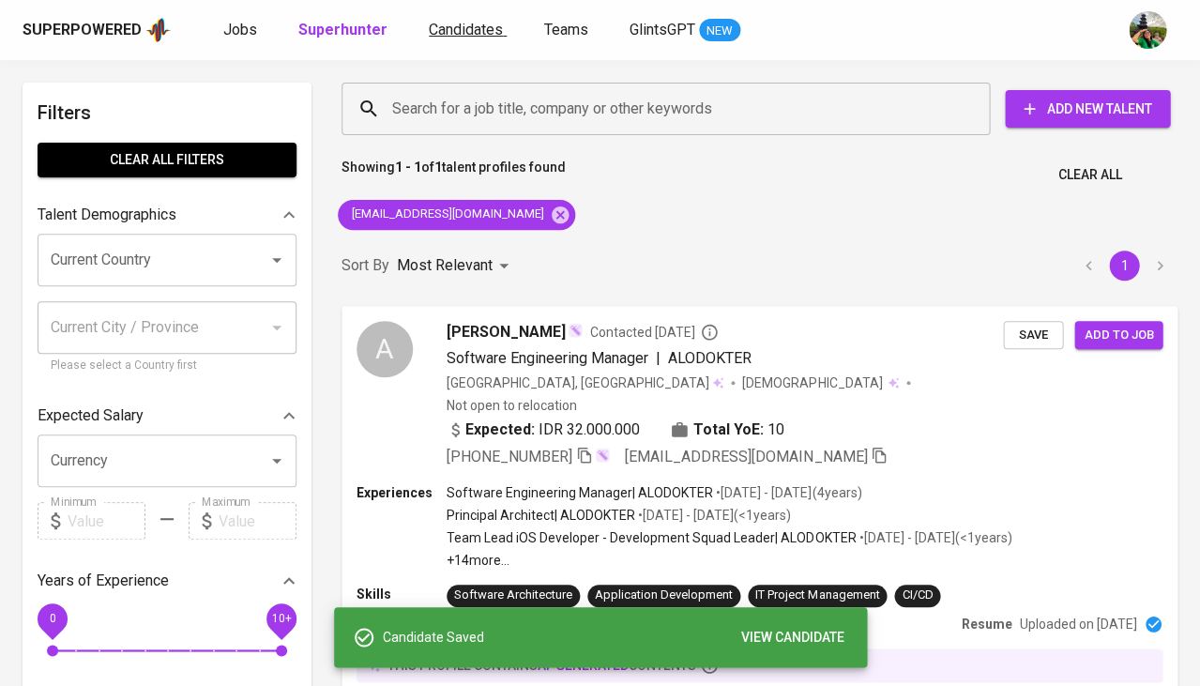
click at [446, 38] on link "Candidates" at bounding box center [468, 30] width 78 height 23
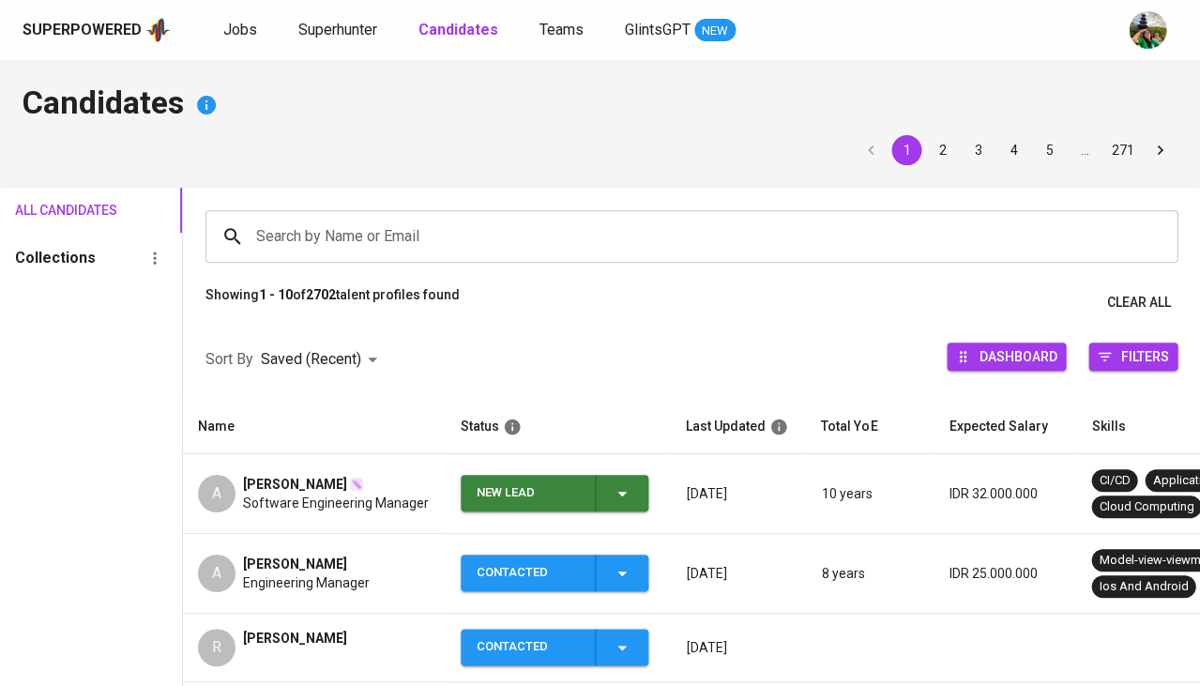
click at [624, 492] on icon "button" at bounding box center [621, 494] width 9 height 5
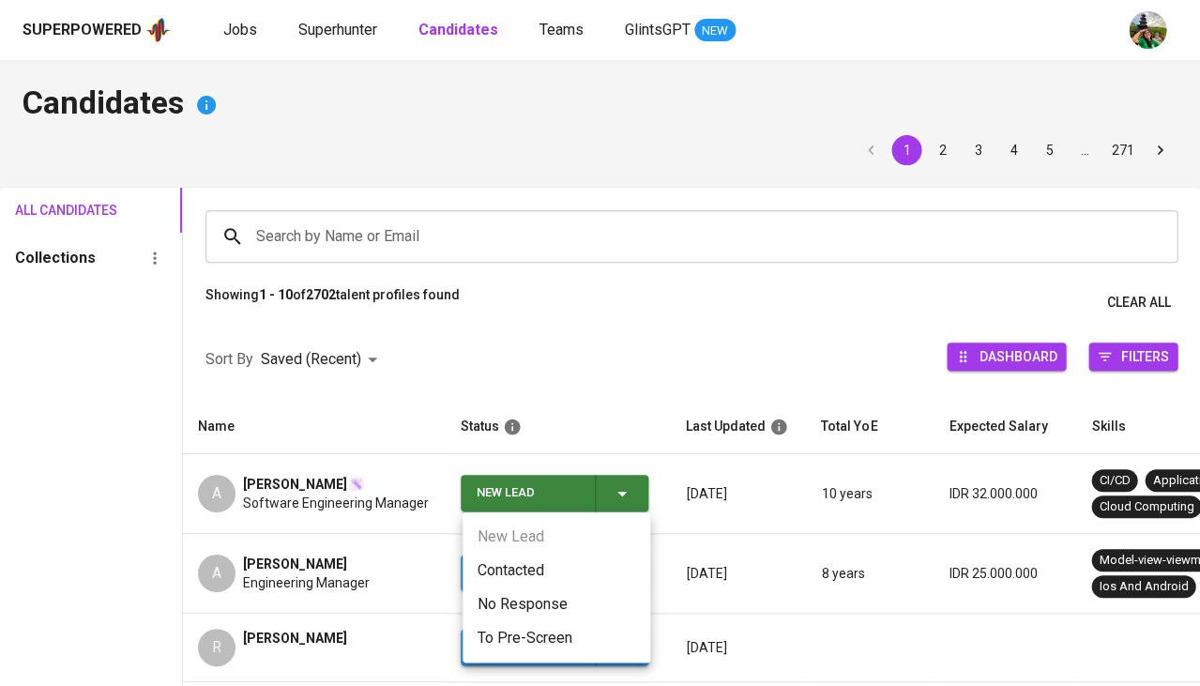
click at [526, 575] on li "Contacted" at bounding box center [557, 571] width 188 height 34
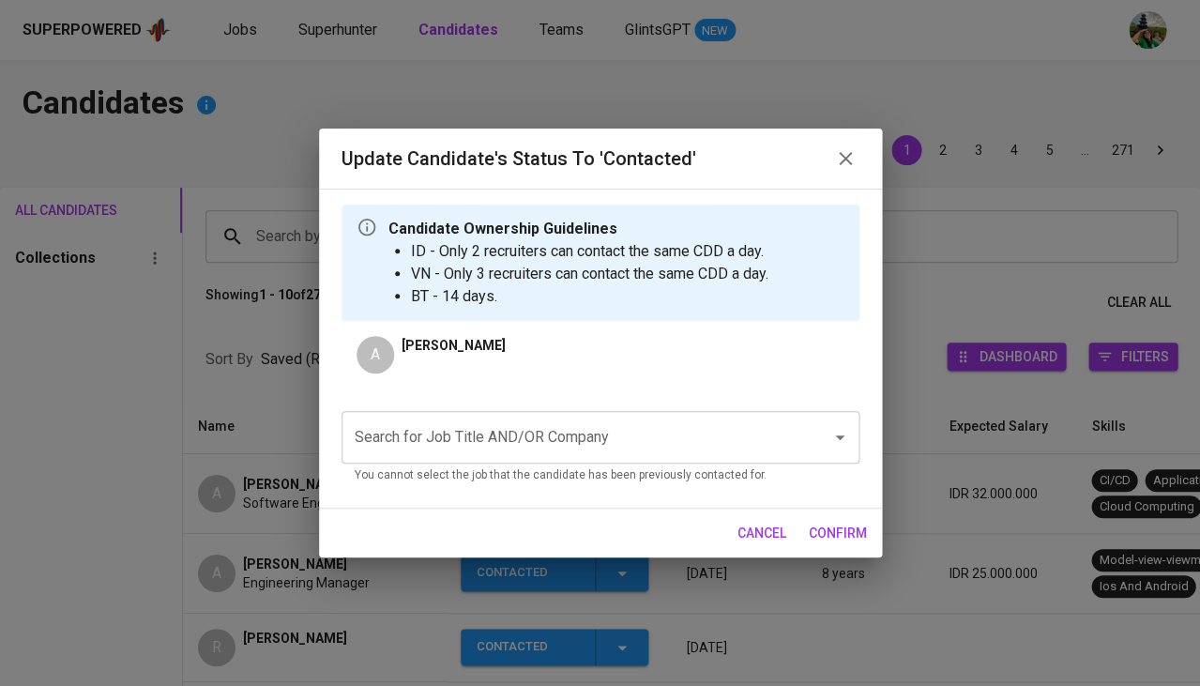
click at [520, 432] on input "Search for Job Title AND/OR Company" at bounding box center [574, 437] width 449 height 36
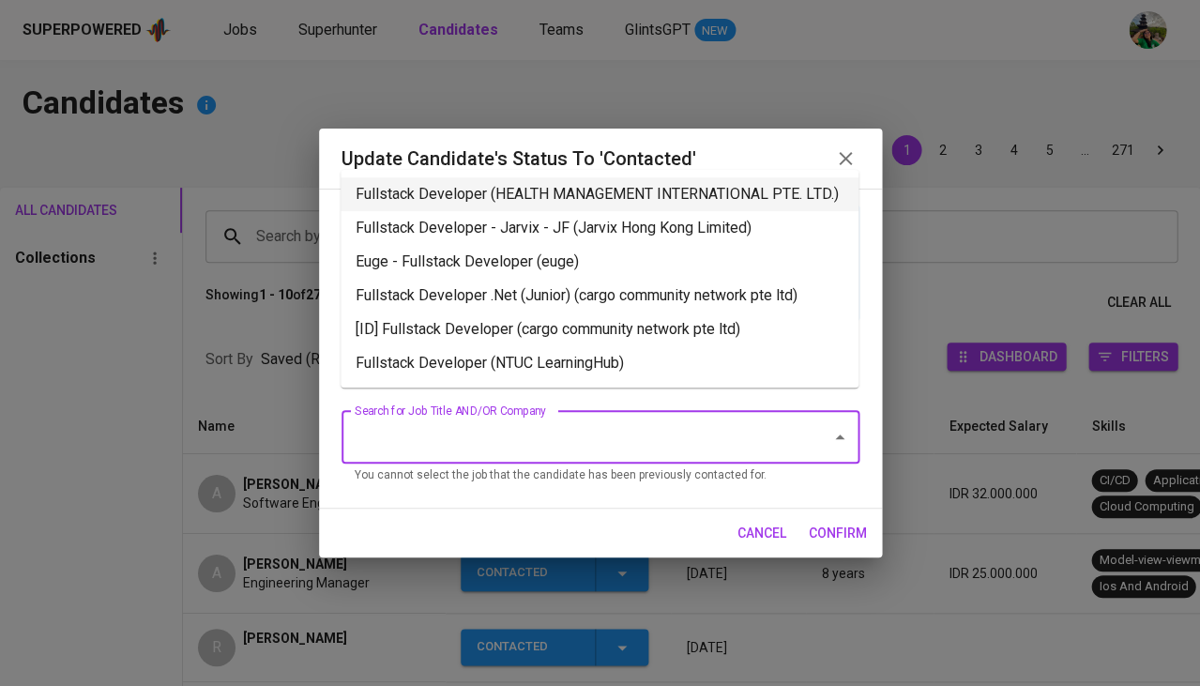
click at [480, 200] on li "Fullstack Developer (HEALTH MANAGEMENT INTERNATIONAL PTE. LTD.)" at bounding box center [600, 194] width 518 height 34
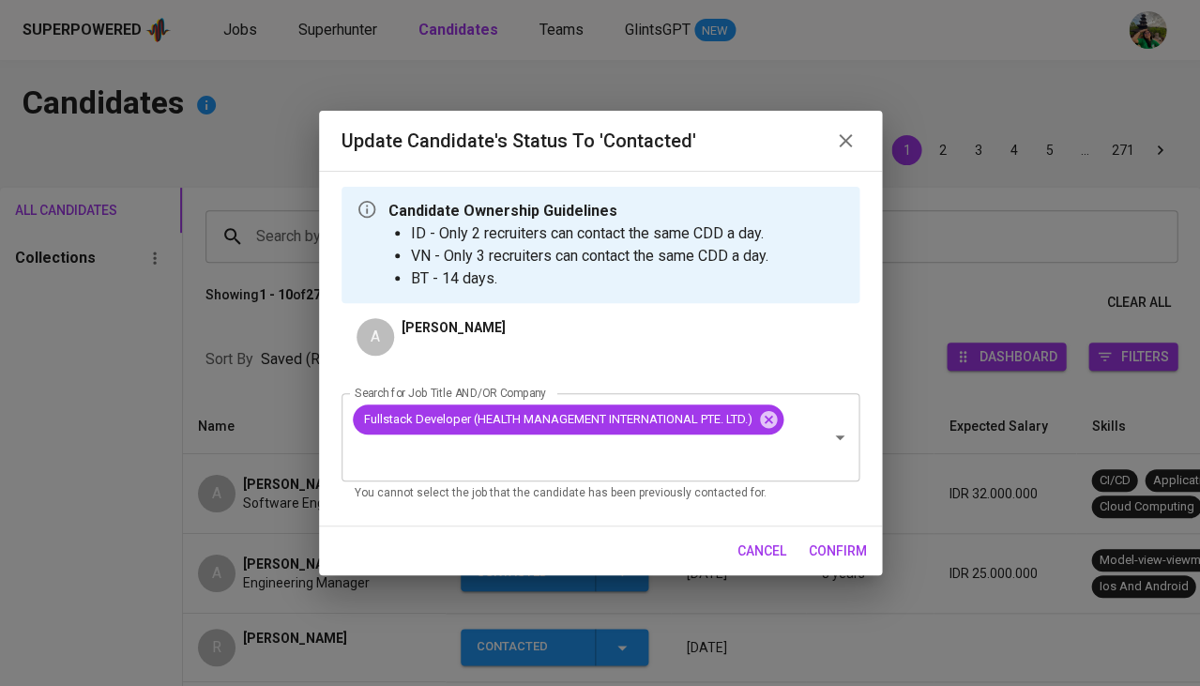
click at [831, 550] on span "confirm" at bounding box center [838, 551] width 58 height 23
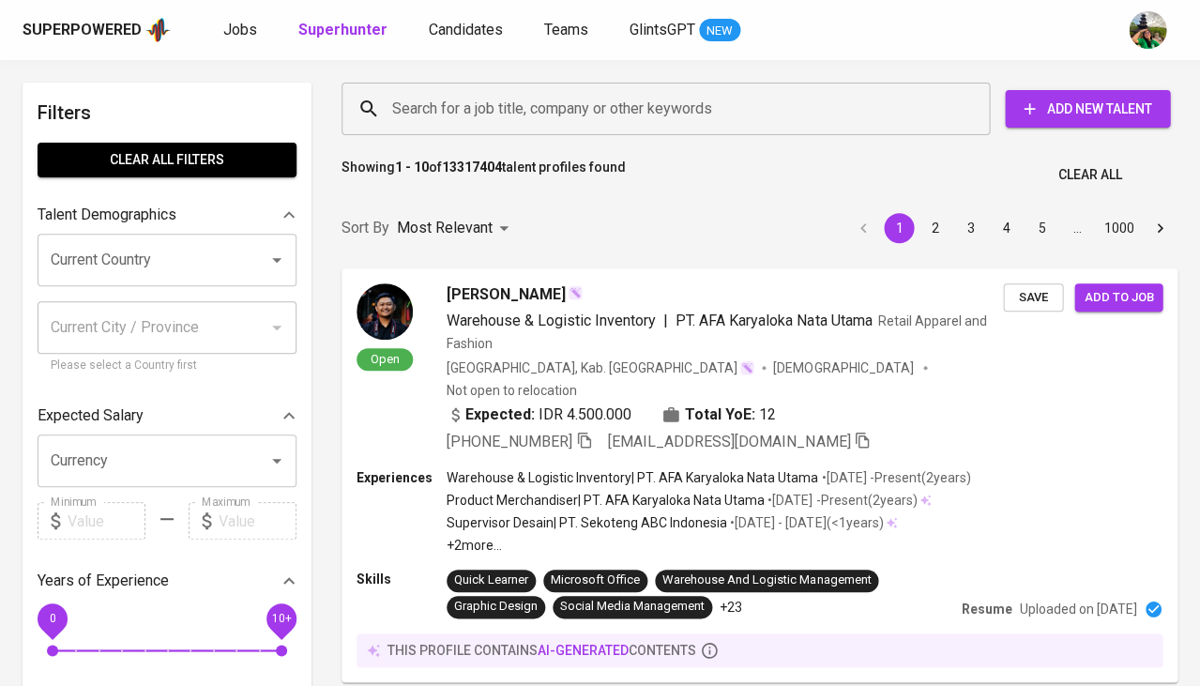
click at [142, 261] on input "Current Country" at bounding box center [141, 260] width 190 height 36
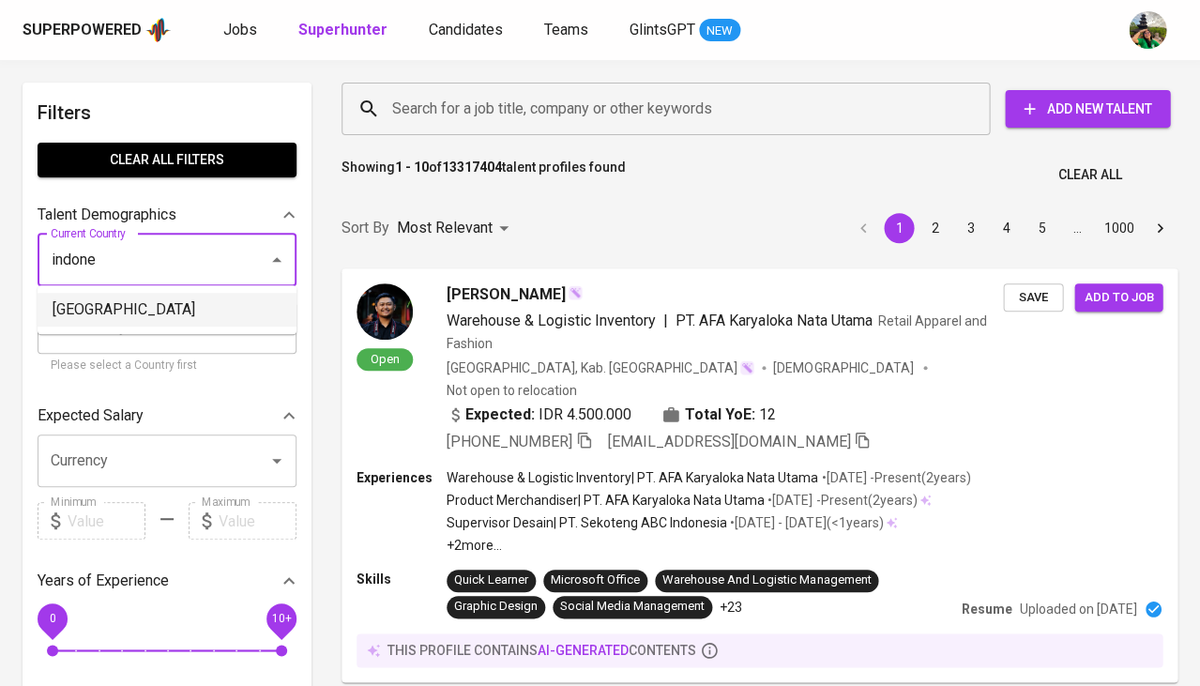
click at [143, 304] on li "[GEOGRAPHIC_DATA]" at bounding box center [167, 310] width 259 height 34
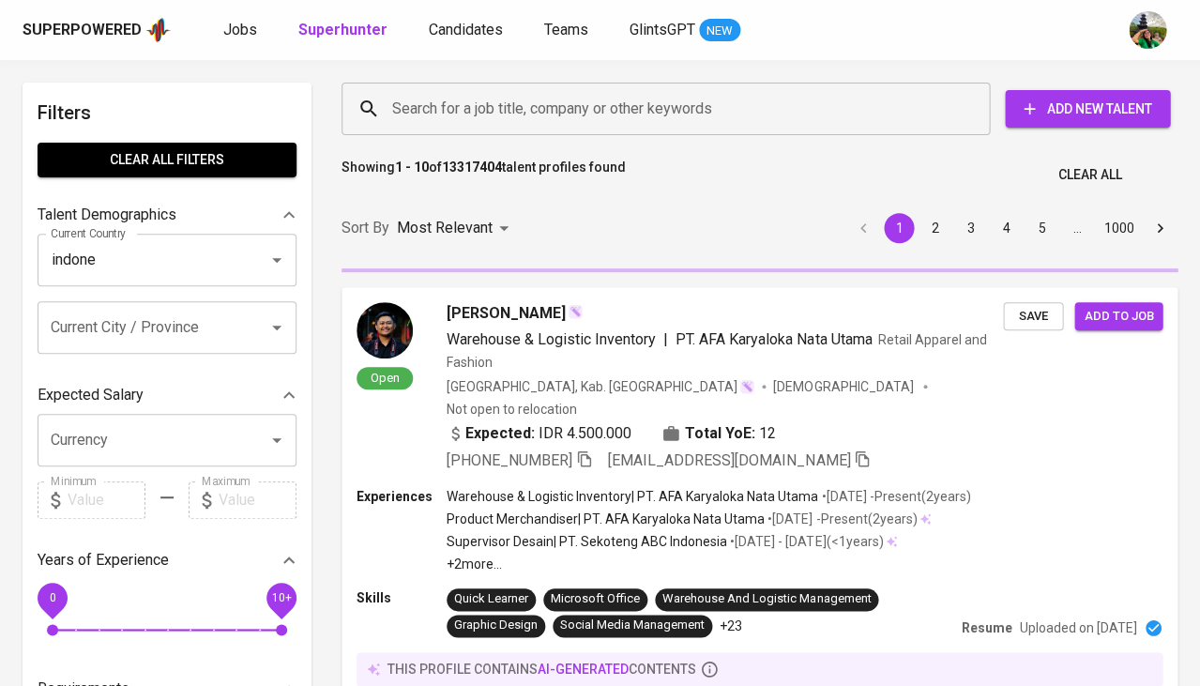
type input "[GEOGRAPHIC_DATA]"
click at [488, 113] on input "Search for a job title, company or other keywords" at bounding box center [671, 109] width 566 height 36
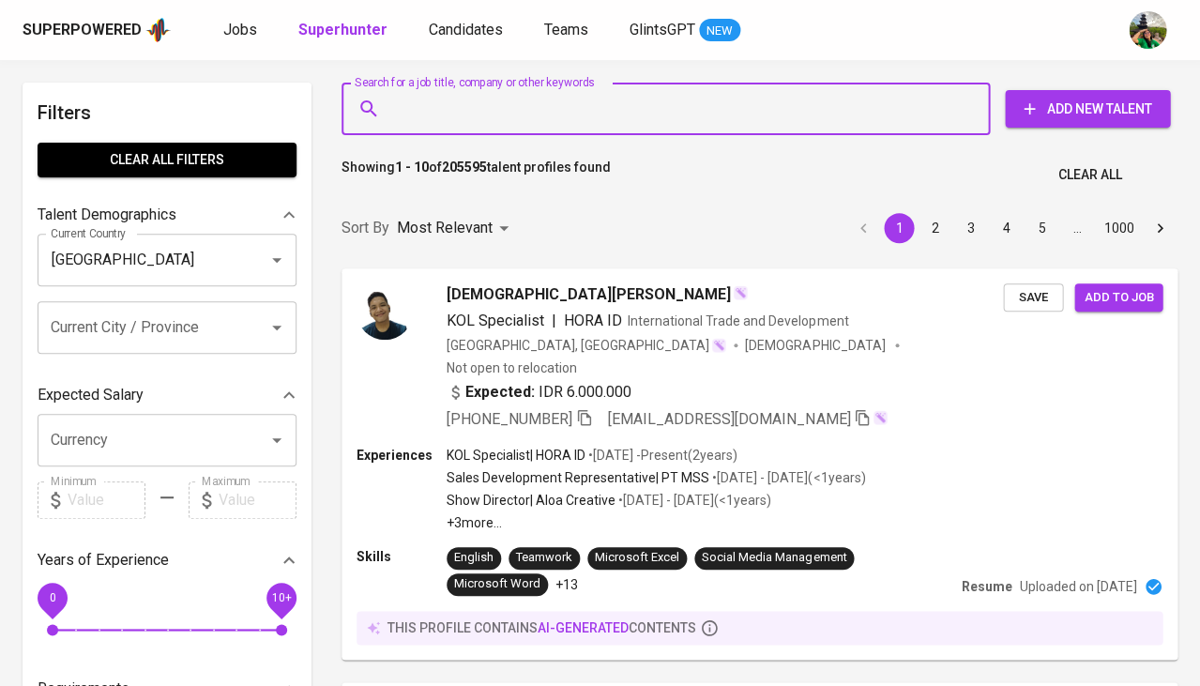
click at [473, 110] on input "Search for a job title, company or other keywords" at bounding box center [671, 109] width 566 height 36
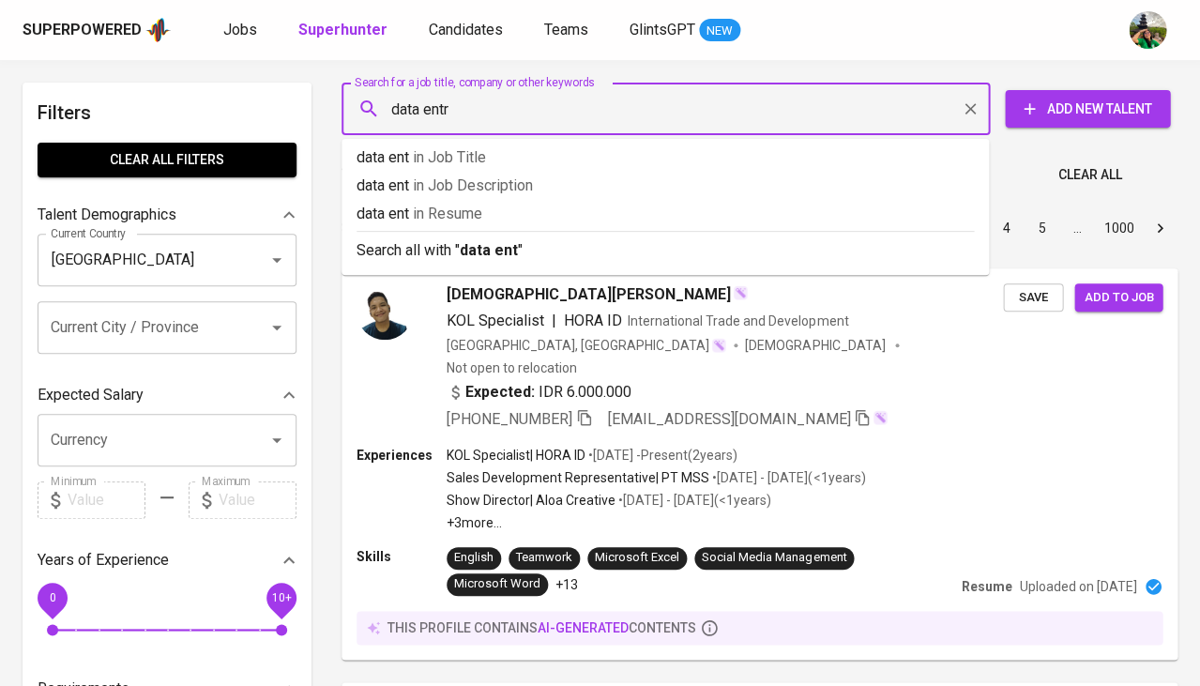
type input "data entry"
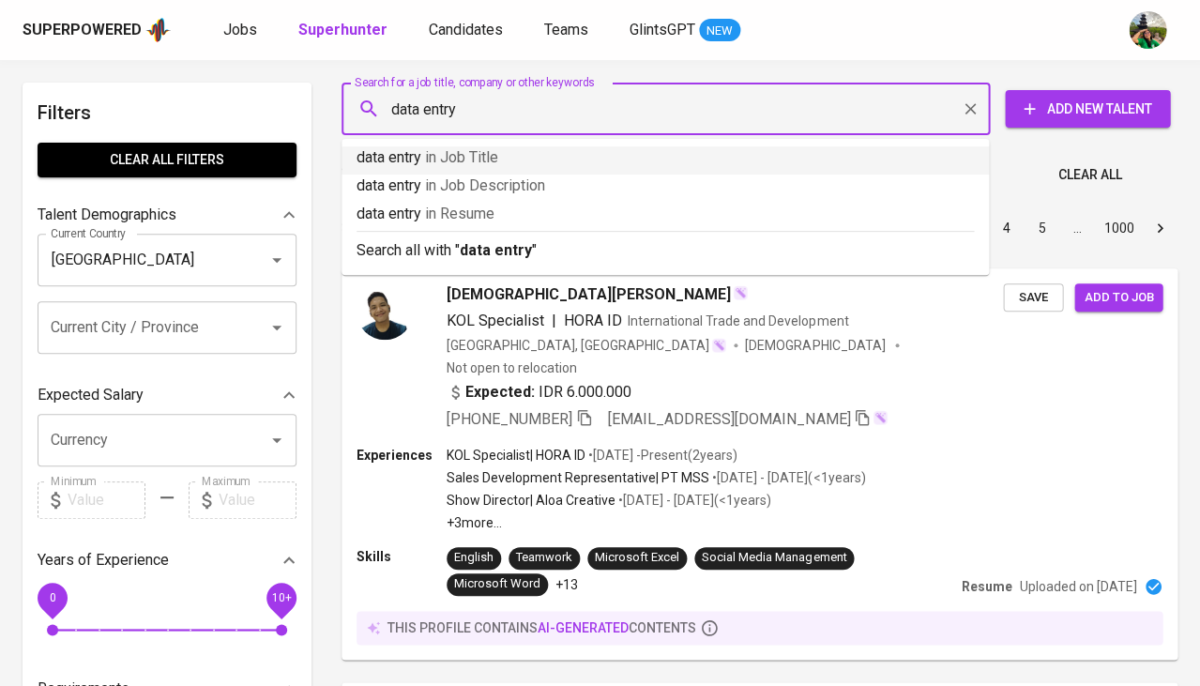
click at [495, 162] on span "in Job Title" at bounding box center [461, 157] width 73 height 18
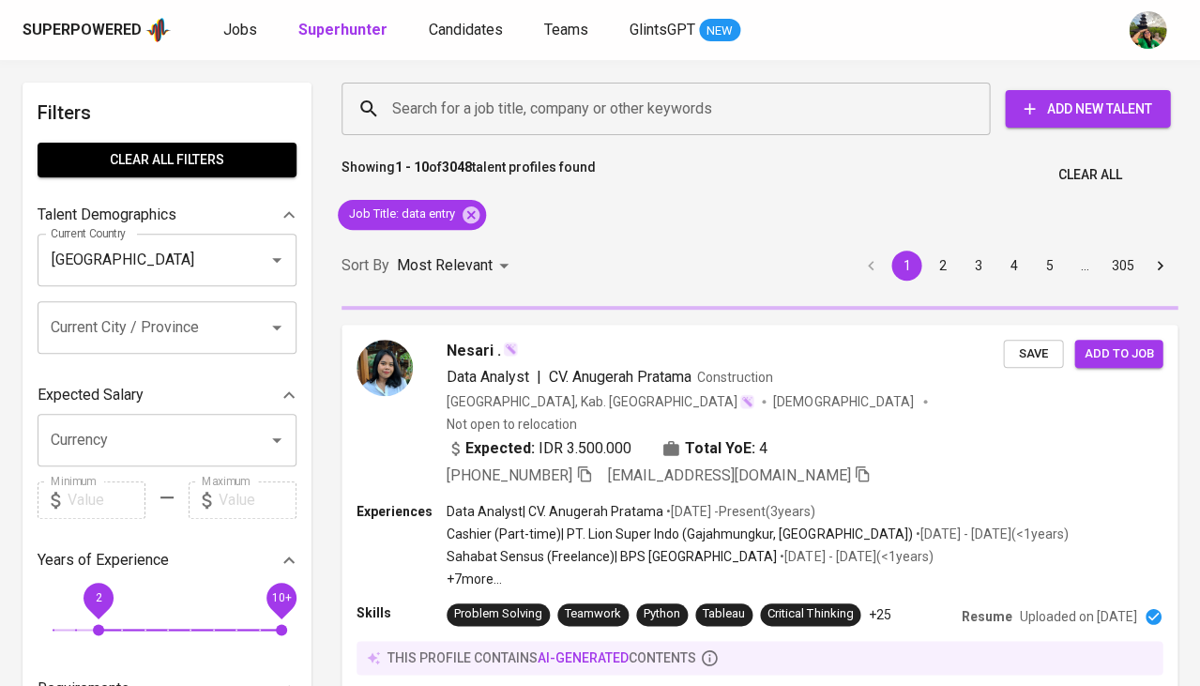
drag, startPoint x: 54, startPoint y: 618, endPoint x: 89, endPoint y: 616, distance: 34.8
click at [93, 624] on span "2" at bounding box center [98, 629] width 11 height 11
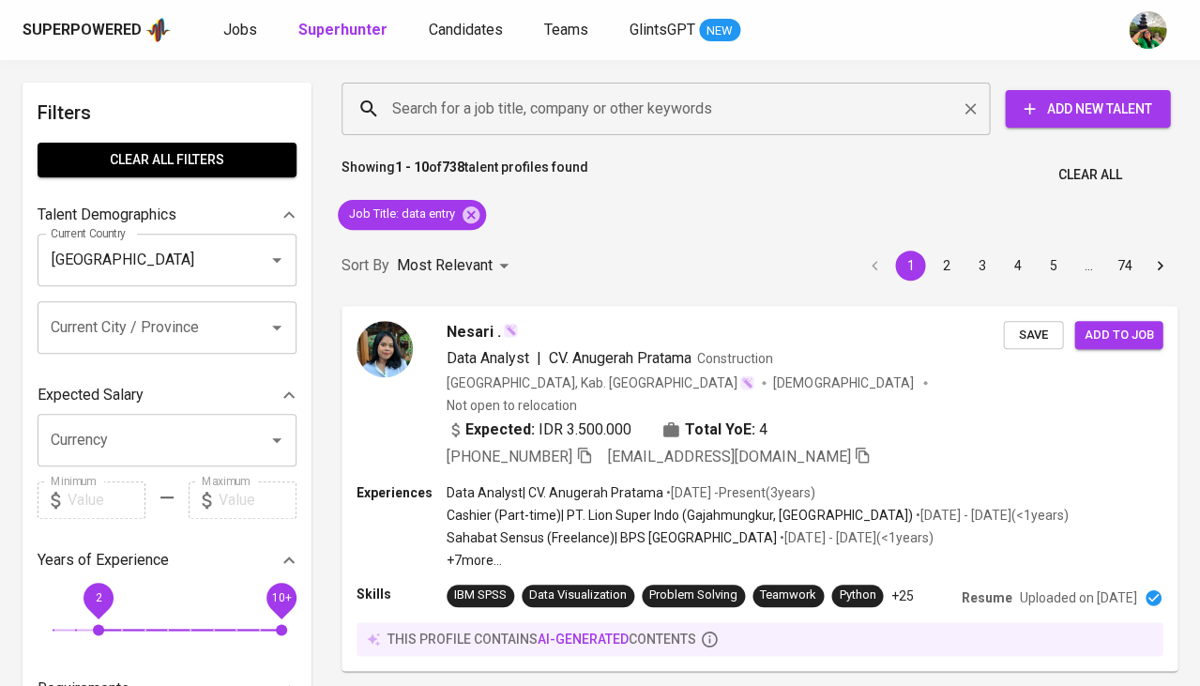
click at [433, 113] on input "Search for a job title, company or other keywords" at bounding box center [671, 109] width 566 height 36
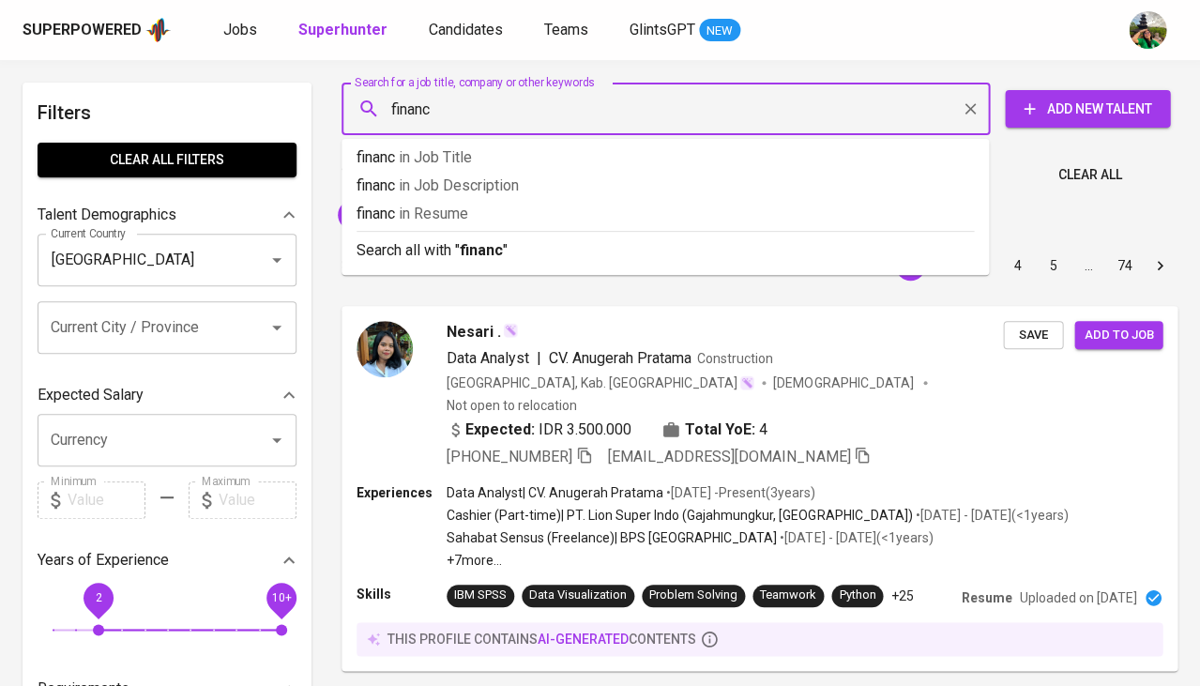
type input "finance"
click at [427, 210] on span "in [GEOGRAPHIC_DATA]" at bounding box center [441, 214] width 69 height 18
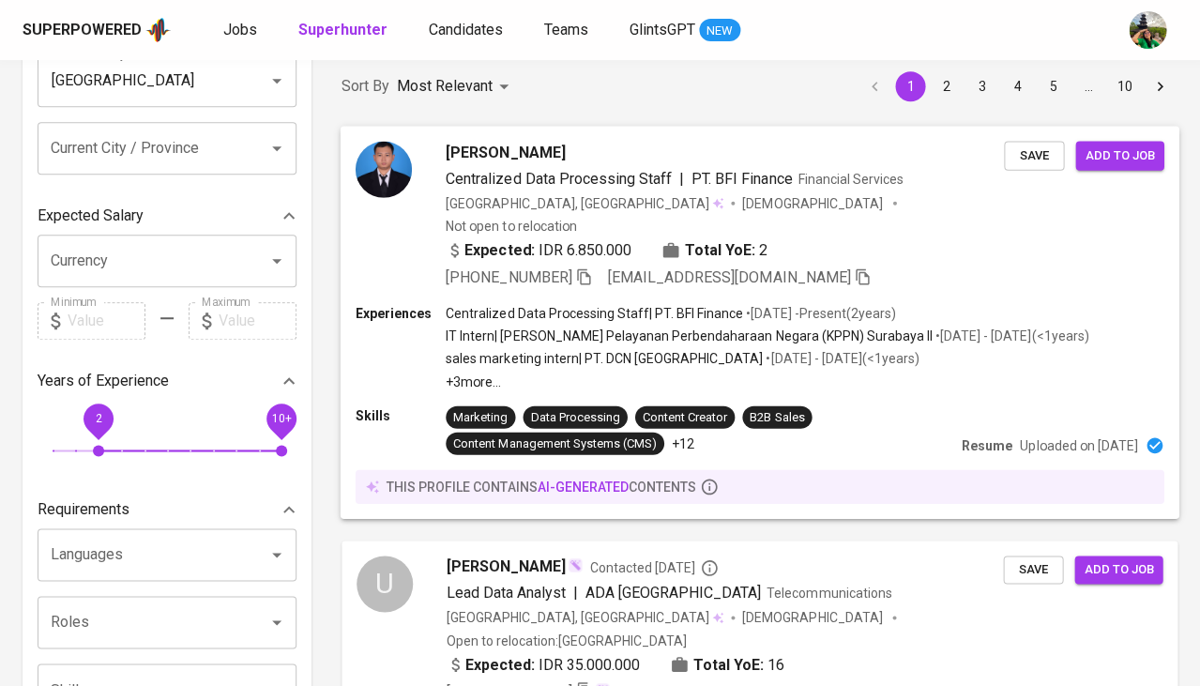
scroll to position [181, 0]
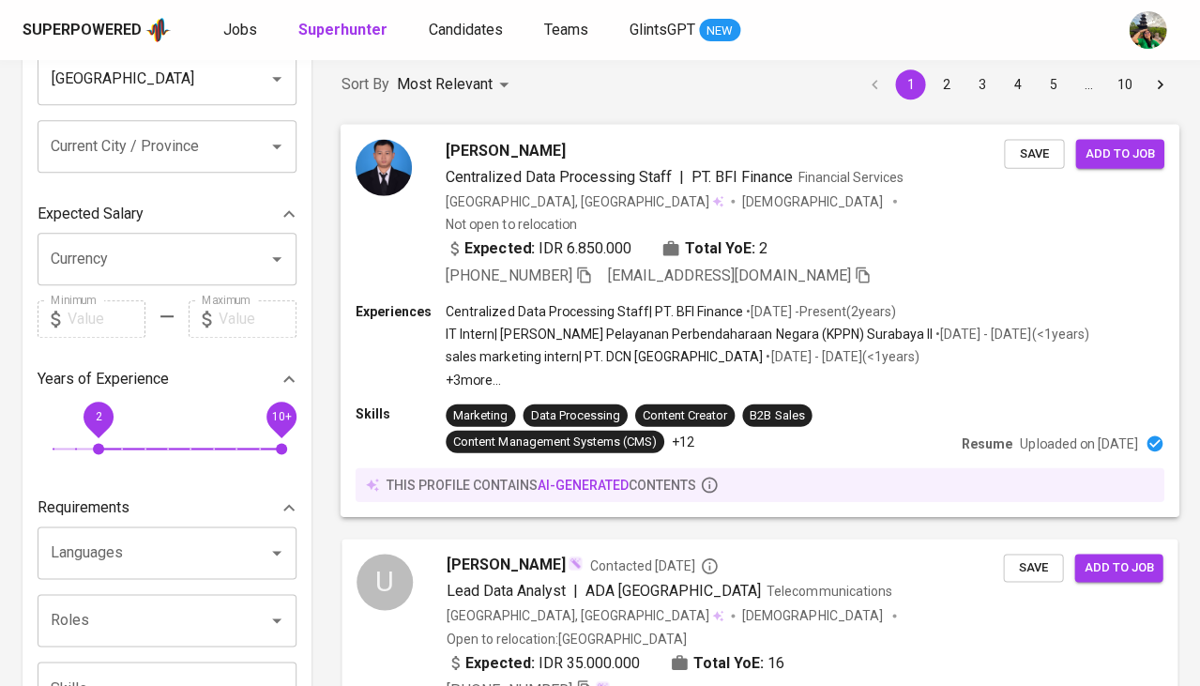
click at [496, 154] on span "[PERSON_NAME]" at bounding box center [505, 150] width 119 height 23
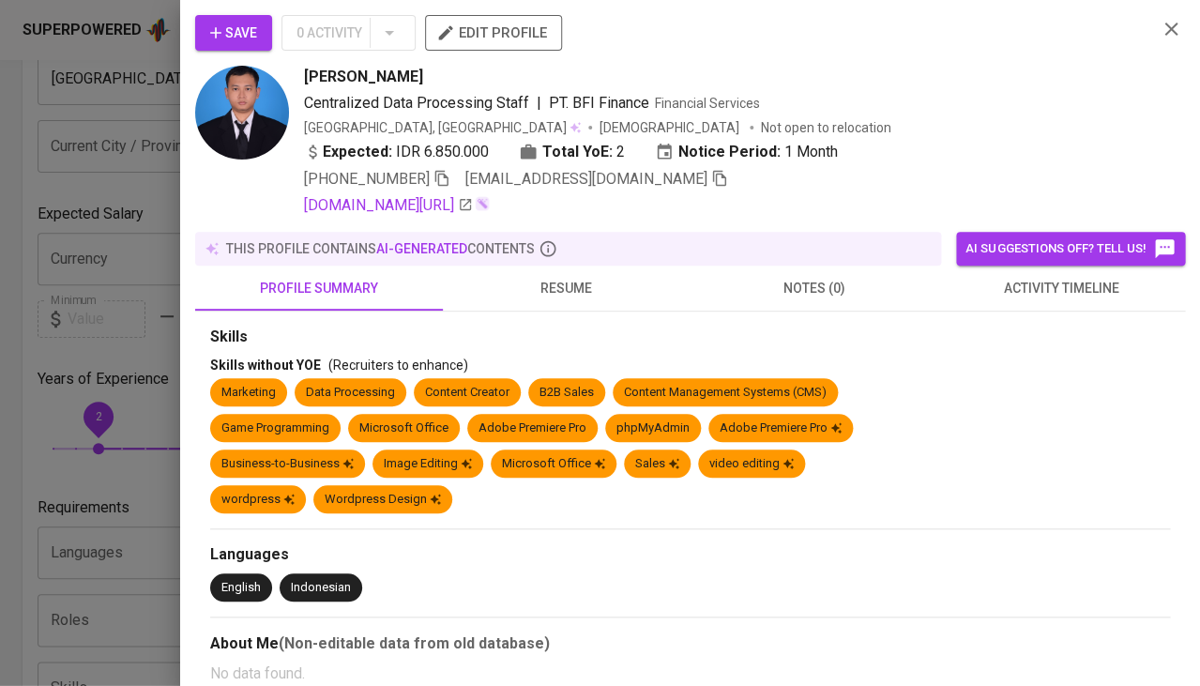
click at [550, 286] on span "resume" at bounding box center [566, 288] width 225 height 23
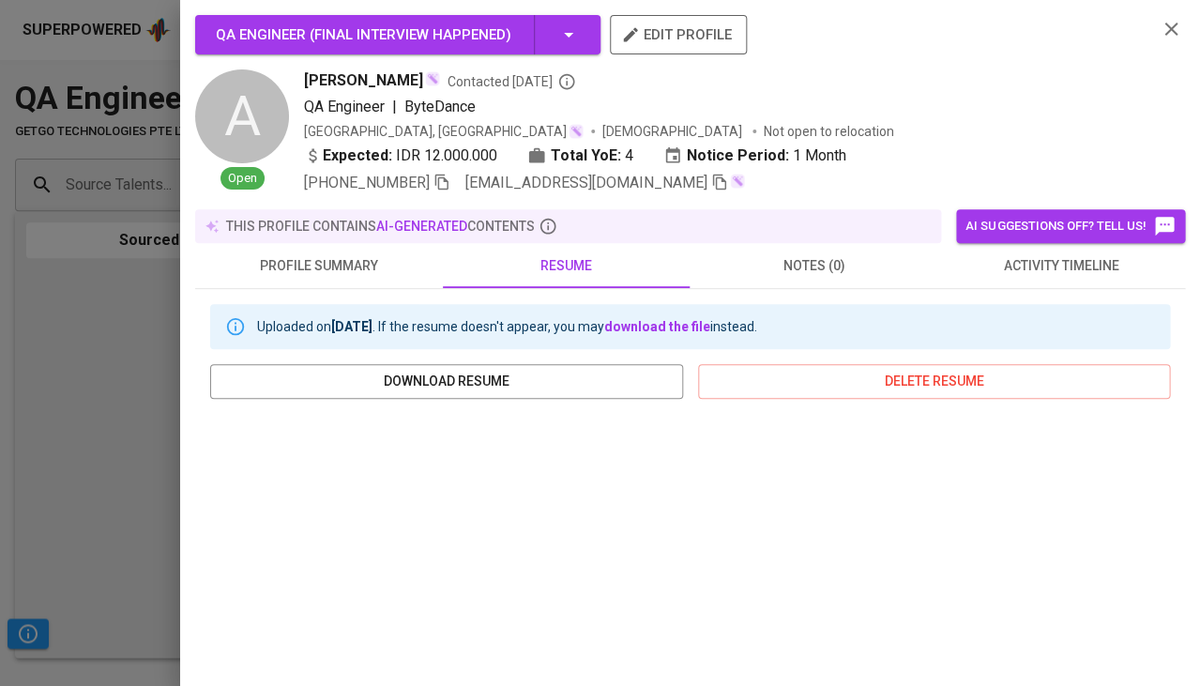
scroll to position [0, 226]
